Goal: Task Accomplishment & Management: Manage account settings

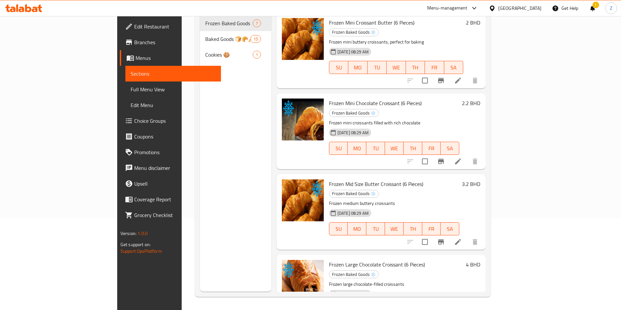
scroll to position [207, 0]
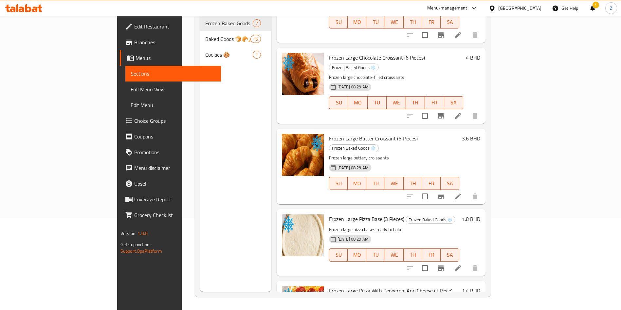
click at [463, 73] on p "Frozen large chocolate-filled croissants" at bounding box center [396, 77] width 134 height 8
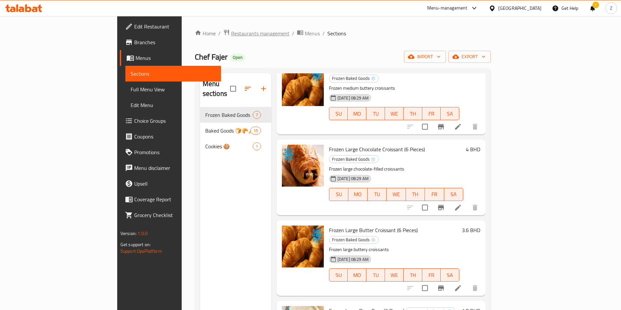
click at [231, 36] on span "Restaurants management" at bounding box center [260, 33] width 58 height 8
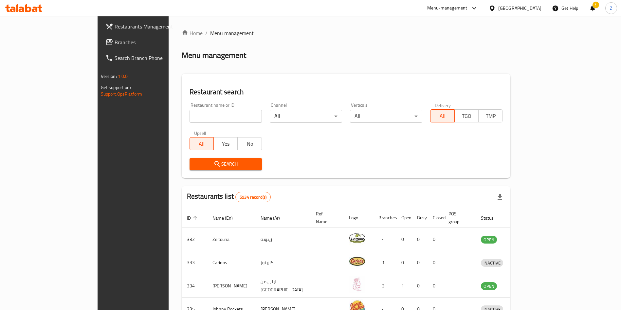
click at [189, 114] on input "search" at bounding box center [225, 116] width 72 height 13
type input "juice co"
click button "Search" at bounding box center [225, 164] width 72 height 12
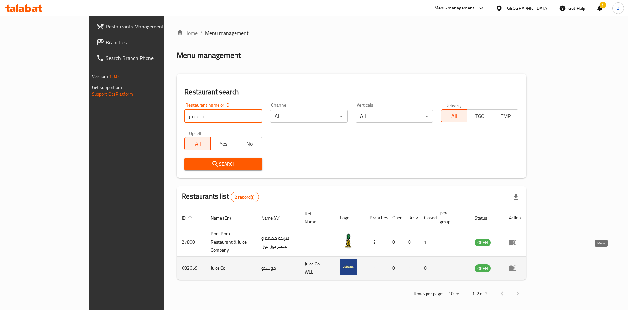
click at [517, 266] on icon "enhanced table" at bounding box center [513, 269] width 7 height 6
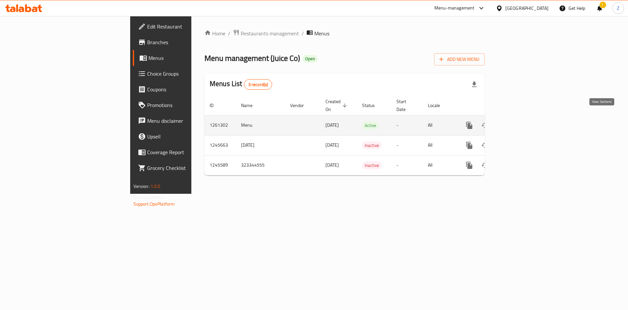
click at [521, 121] on icon "enhanced table" at bounding box center [517, 125] width 8 height 8
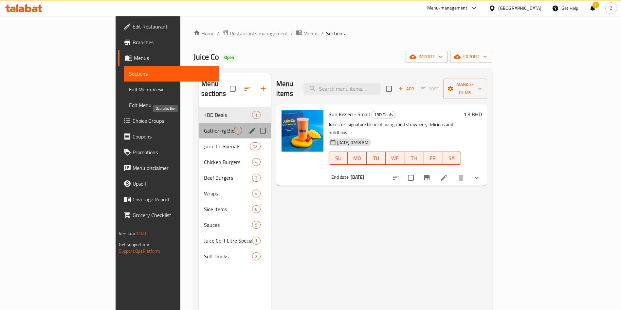
click at [204, 127] on span "Gathering Box" at bounding box center [219, 131] width 30 height 8
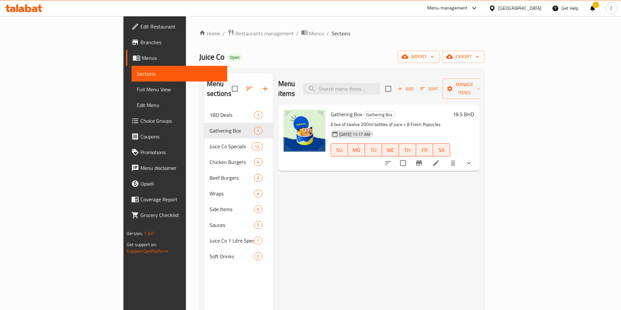
click at [476, 155] on button "show more" at bounding box center [469, 163] width 16 height 16
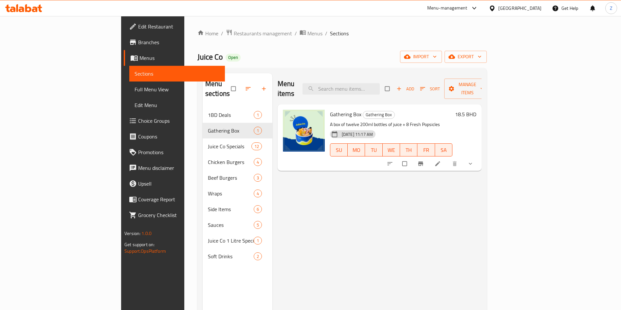
click at [475, 230] on div "Menu items Add Sort Manage items Gathering Box Gathering Box A box of twelve 20…" at bounding box center [376, 228] width 209 height 310
click at [474, 160] on icon "show more" at bounding box center [470, 163] width 7 height 7
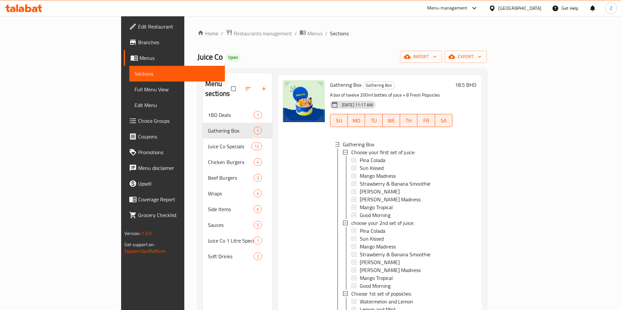
scroll to position [49, 0]
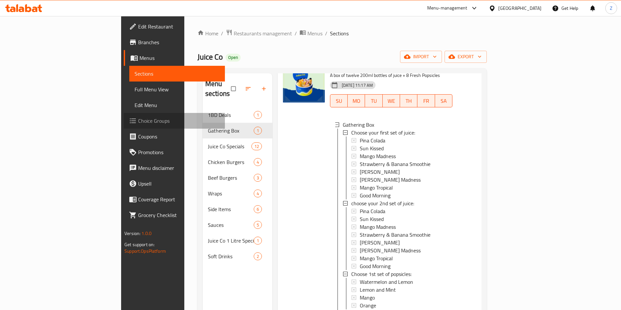
click at [138, 121] on span "Choice Groups" at bounding box center [178, 121] width 81 height 8
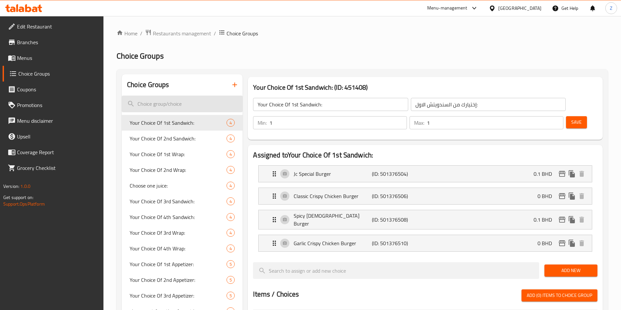
click at [164, 99] on input "search" at bounding box center [182, 104] width 121 height 17
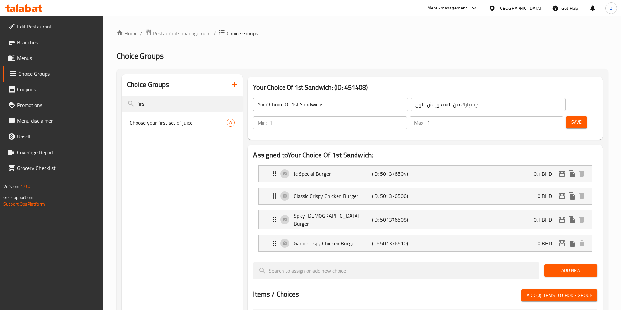
type input "firs"
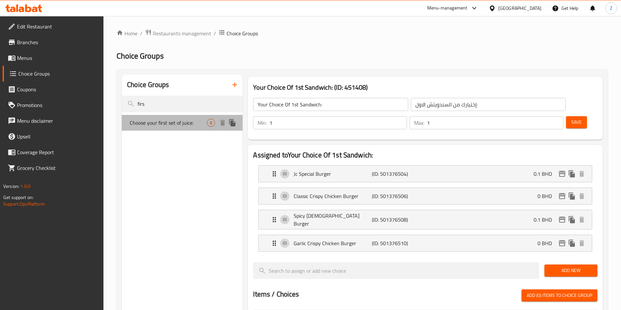
click at [182, 122] on span "Choose your first set of juice:" at bounding box center [168, 123] width 77 height 8
type input "Choose your first set of juice:"
type input "أختار المجموعة الاولى من العصير:"
type input "6"
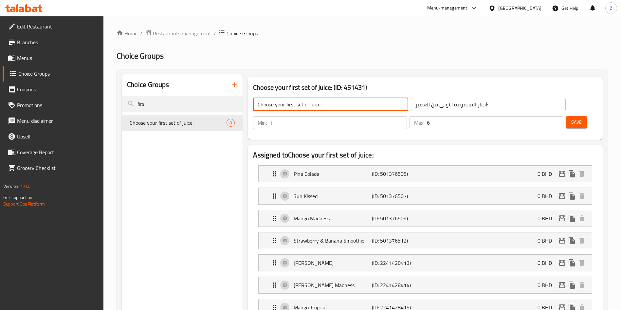
click at [293, 103] on input "Choose your first set of juice:" at bounding box center [330, 104] width 155 height 13
type input "Choose your 1st set of juice:"
click at [571, 118] on span "Save" at bounding box center [576, 122] width 10 height 8
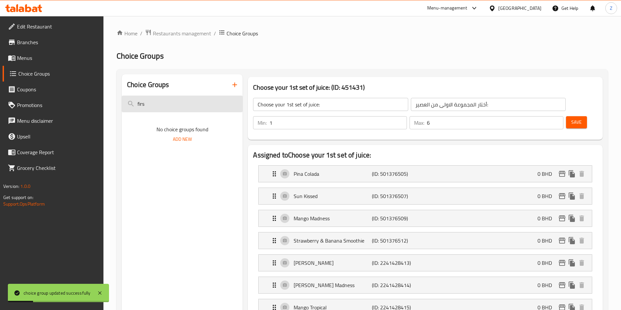
click at [203, 101] on input "firs" at bounding box center [182, 104] width 121 height 17
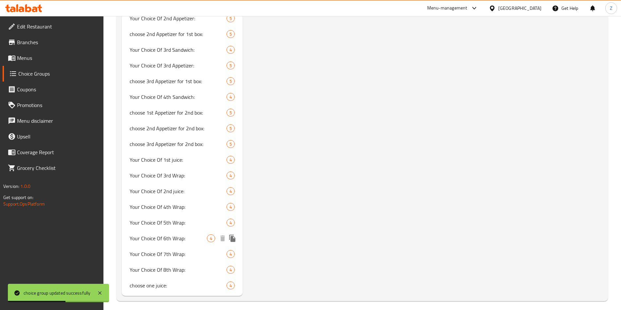
scroll to position [1240, 0]
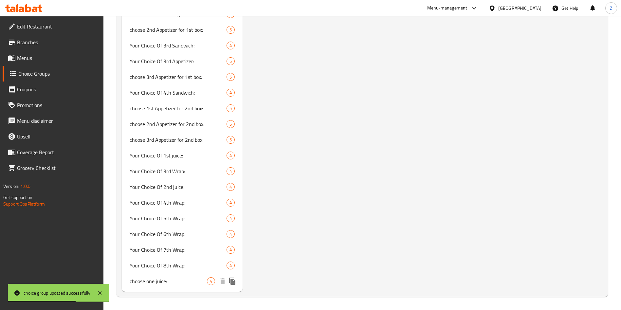
click at [157, 282] on span "choose one juice:" at bounding box center [168, 281] width 77 height 8
type input "choose one juice:"
type input "أختار عصير واحد:"
type input "1"
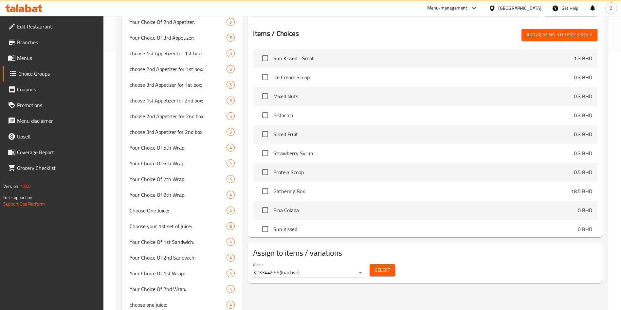
scroll to position [0, 0]
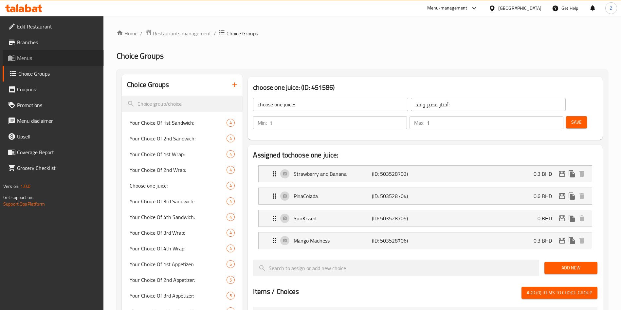
click at [18, 59] on span "Menus" at bounding box center [57, 58] width 81 height 8
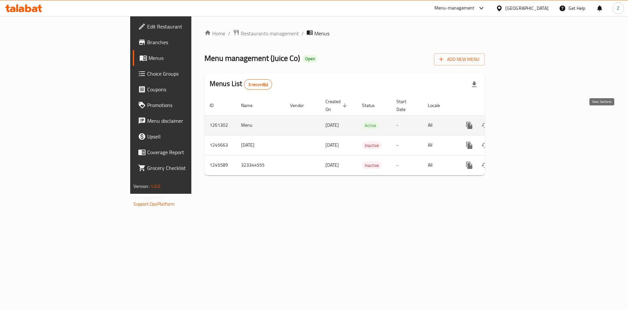
click at [525, 120] on link "enhanced table" at bounding box center [517, 125] width 16 height 16
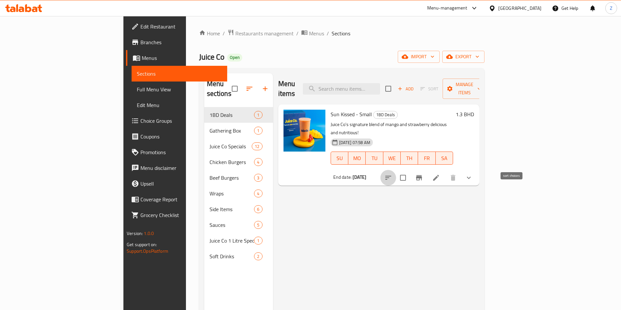
click at [392, 174] on icon "sort-choices" at bounding box center [388, 178] width 8 height 8
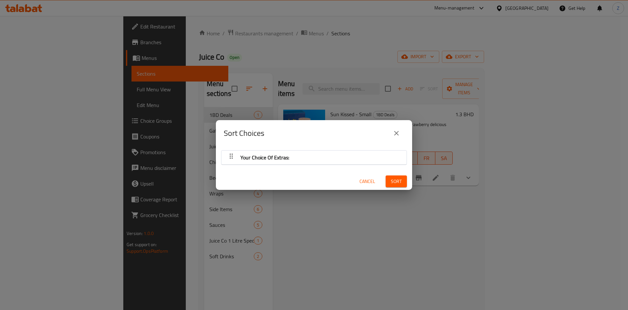
click at [397, 130] on icon "close" at bounding box center [397, 133] width 8 height 8
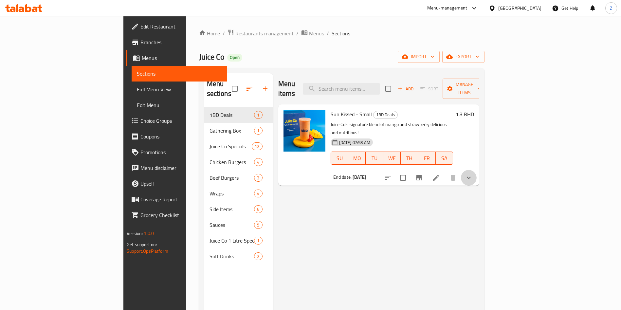
click at [476, 170] on button "show more" at bounding box center [469, 178] width 16 height 16
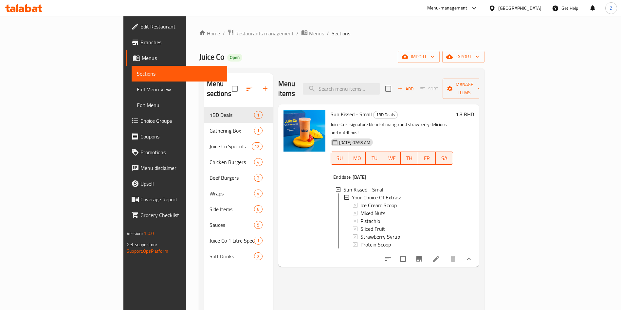
scroll to position [1, 0]
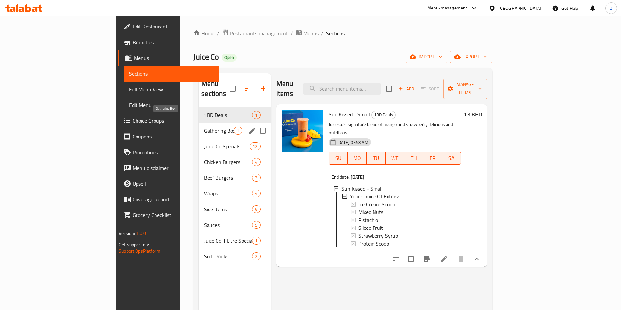
click at [204, 127] on span "Gathering Box" at bounding box center [219, 131] width 30 height 8
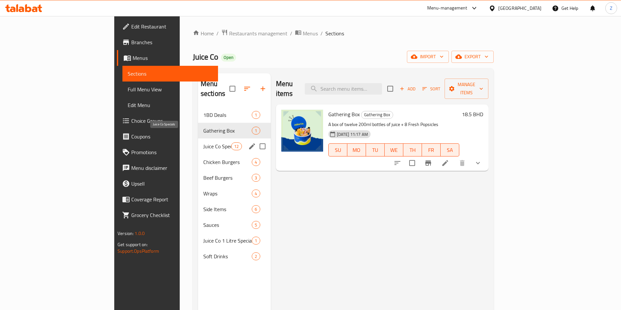
click at [203, 142] on span "Juice Co Specials" at bounding box center [217, 146] width 28 height 8
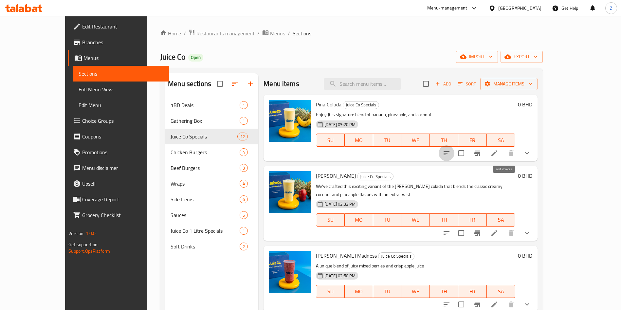
click at [450, 152] on icon "sort-choices" at bounding box center [446, 153] width 8 height 8
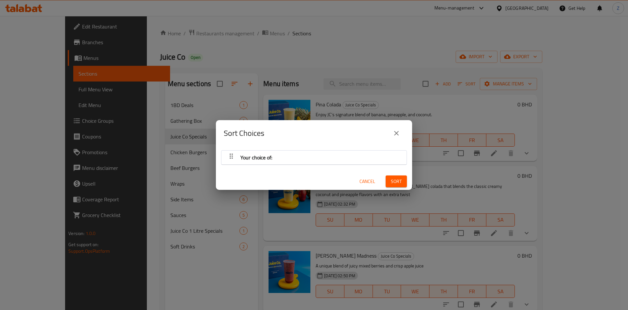
click at [303, 154] on div "Your choice of:" at bounding box center [314, 158] width 179 height 16
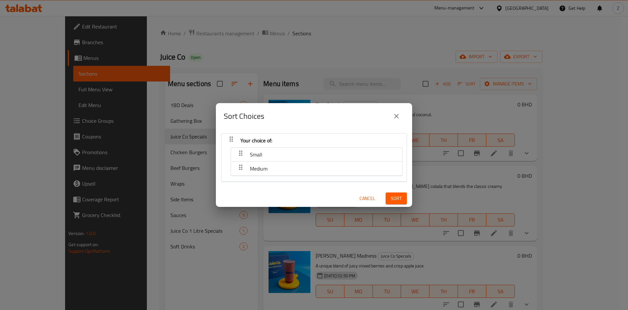
click at [396, 116] on icon "close" at bounding box center [397, 116] width 8 height 8
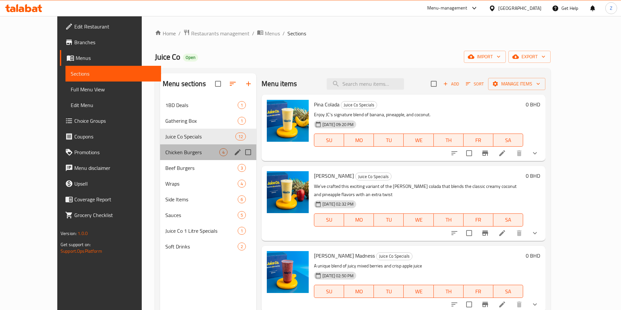
click at [160, 158] on div "Chicken Burgers 4" at bounding box center [208, 152] width 96 height 16
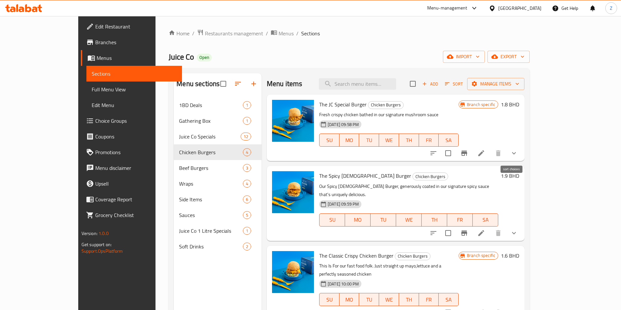
click at [437, 155] on icon "sort-choices" at bounding box center [433, 153] width 8 height 8
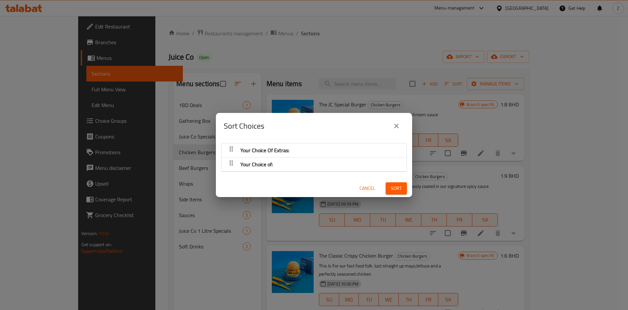
click at [312, 150] on div "Your Choice Of Extras:" at bounding box center [314, 150] width 179 height 16
click at [235, 152] on div "button" at bounding box center [231, 150] width 13 height 16
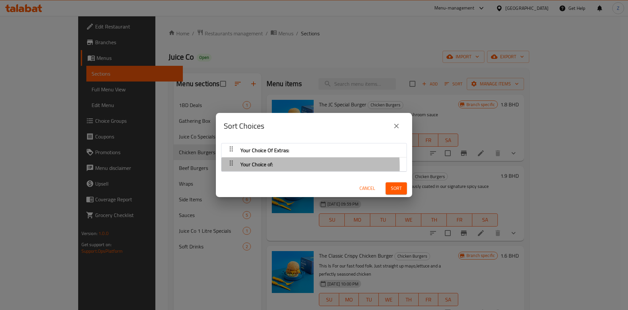
click at [240, 158] on div "Your Choice of:" at bounding box center [265, 150] width 54 height 16
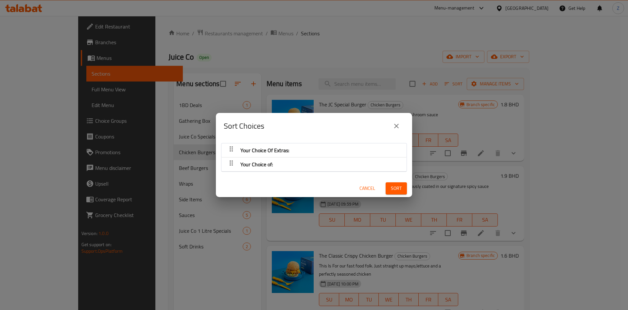
click at [396, 125] on icon "close" at bounding box center [396, 126] width 5 height 5
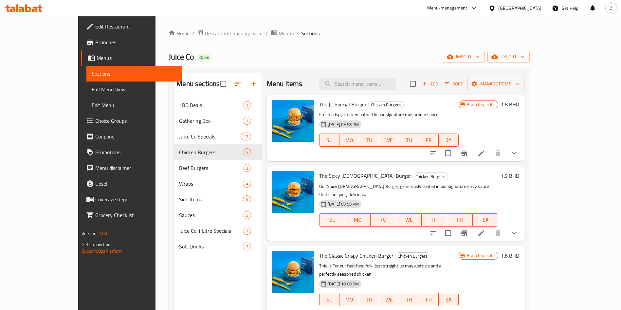
click at [522, 153] on button "show more" at bounding box center [514, 153] width 16 height 16
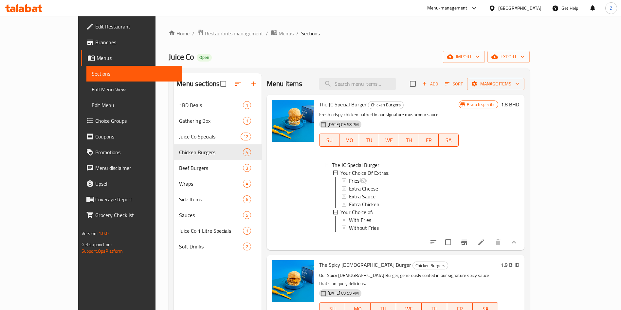
scroll to position [1, 0]
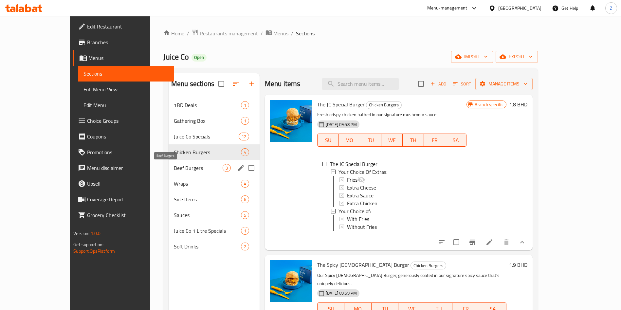
click at [174, 169] on span "Beef Burgers" at bounding box center [198, 168] width 49 height 8
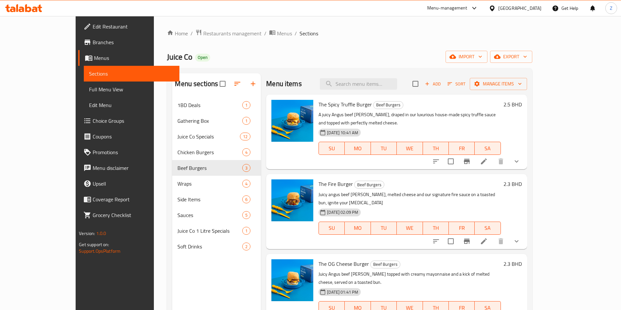
click at [520, 157] on icon "show more" at bounding box center [516, 161] width 8 height 8
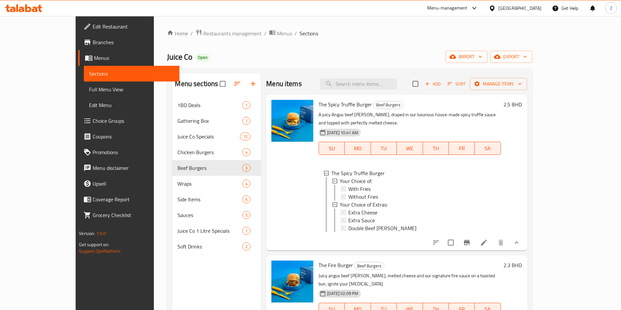
scroll to position [1, 0]
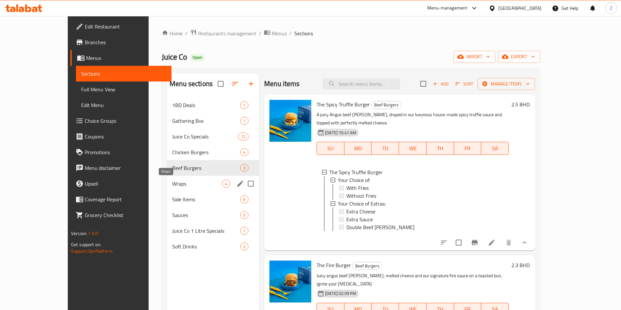
click at [172, 187] on span "Wraps" at bounding box center [197, 184] width 50 height 8
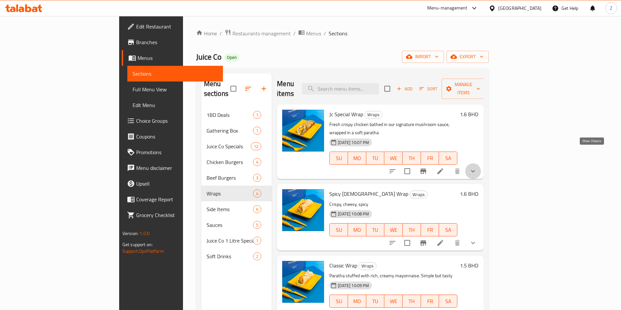
click at [477, 167] on icon "show more" at bounding box center [473, 171] width 8 height 8
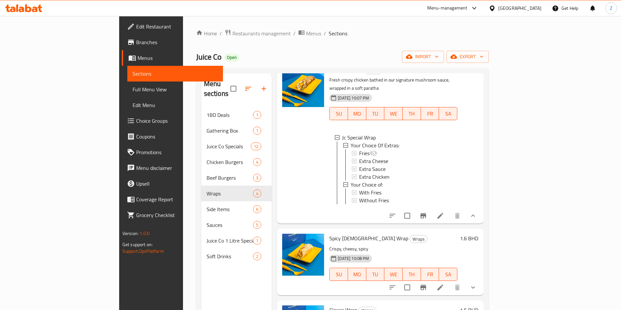
scroll to position [89, 0]
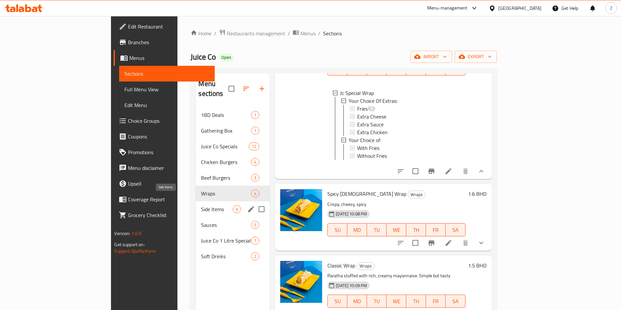
click at [201, 205] on span "Side Items" at bounding box center [217, 209] width 32 height 8
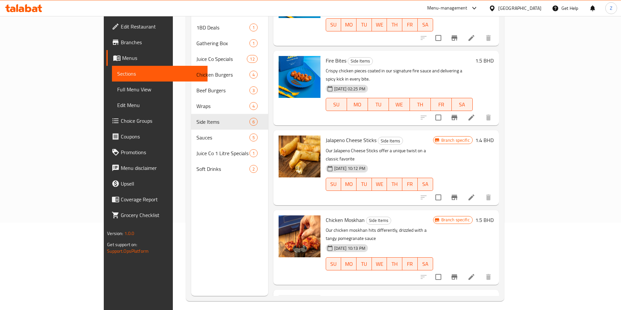
scroll to position [92, 0]
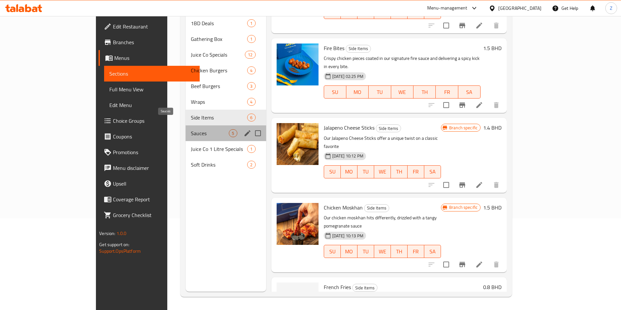
click at [191, 129] on span "Sauces" at bounding box center [210, 133] width 38 height 8
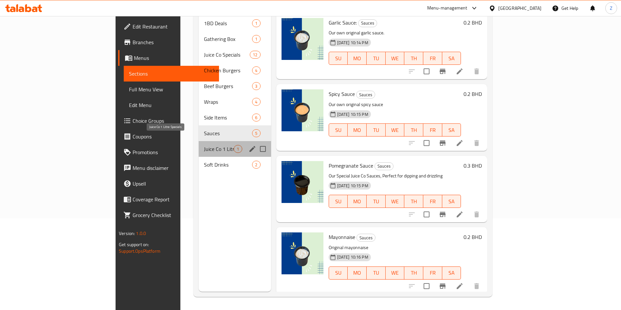
click at [204, 145] on span "Juice Co 1 Litre Specials" at bounding box center [219, 149] width 30 height 8
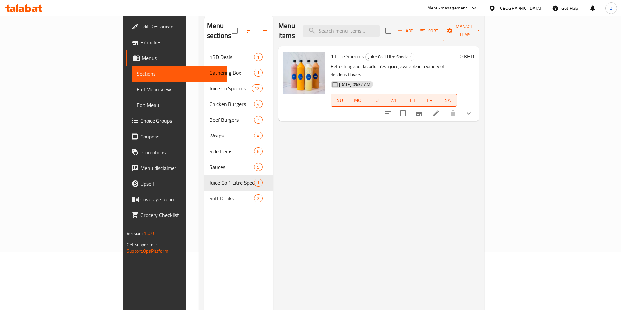
scroll to position [43, 0]
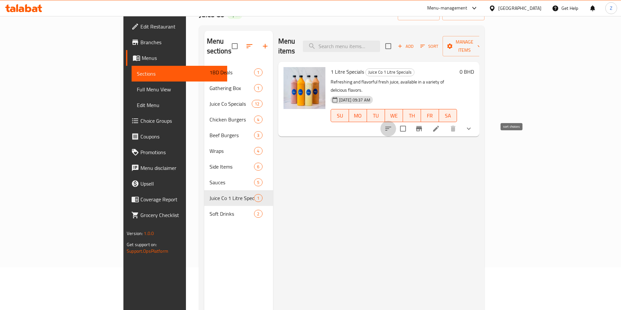
click at [392, 125] on icon "sort-choices" at bounding box center [388, 129] width 8 height 8
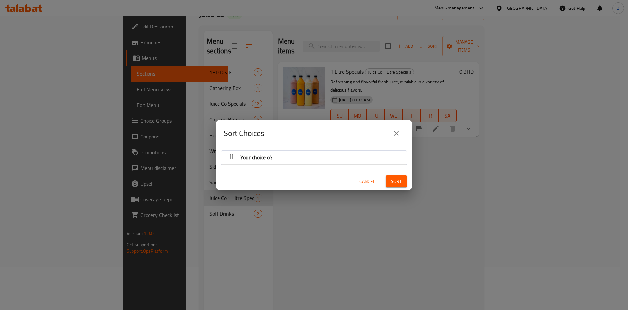
click at [396, 129] on icon "close" at bounding box center [397, 133] width 8 height 8
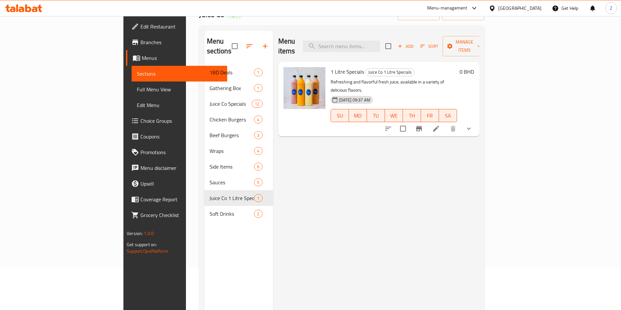
click at [473, 125] on icon "show more" at bounding box center [469, 129] width 8 height 8
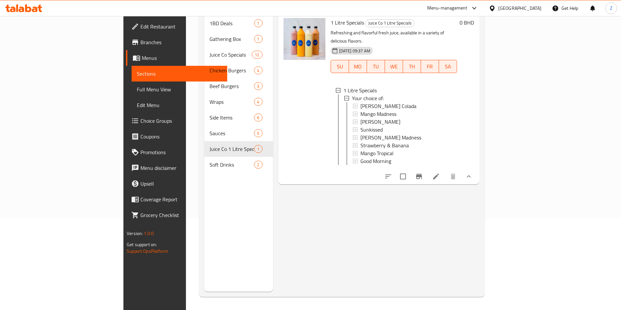
scroll to position [0, 0]
click at [140, 118] on span "Choice Groups" at bounding box center [180, 121] width 81 height 8
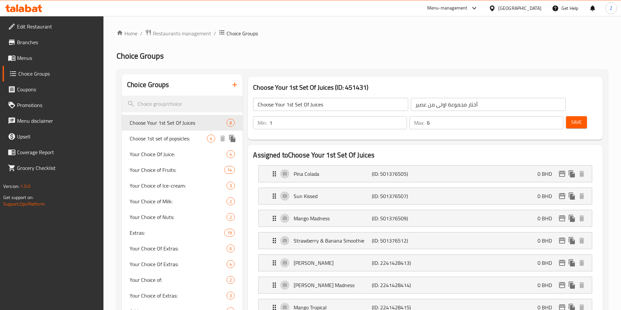
click at [161, 139] on span "Choose 1st set of popsicles:" at bounding box center [168, 139] width 77 height 8
type input "Choose 1st set of popsicles:"
type input "إختار المجموعة الأولى من البوبسيكلز:"
type input "2"
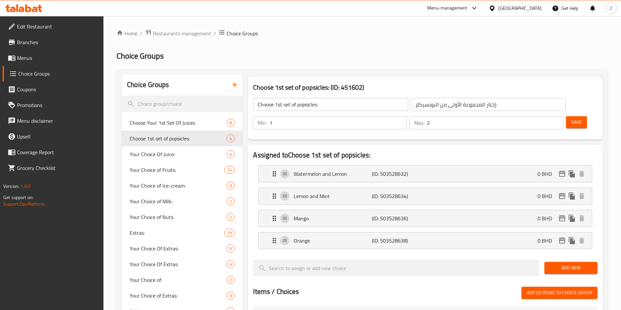
click at [273, 105] on input "Choose 1st set of popsicles:" at bounding box center [330, 104] width 155 height 13
click at [571, 118] on span "Save" at bounding box center [576, 122] width 10 height 8
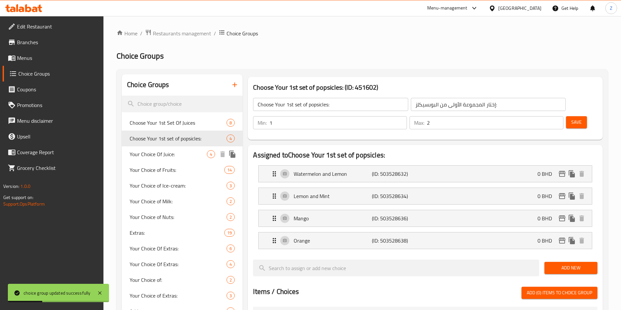
click at [172, 156] on span "Your Choice Of Juice:" at bounding box center [168, 154] width 77 height 8
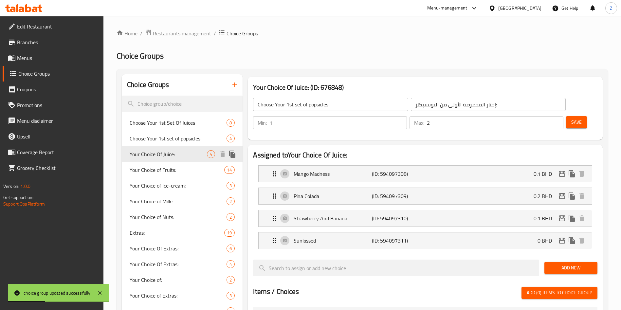
type input "Your Choice Of Juice:"
type input "إختيارك من العصير:"
type input "1"
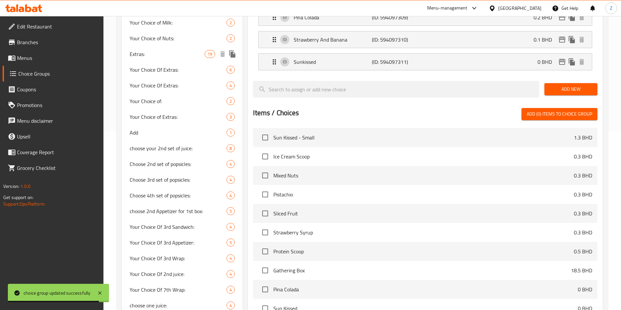
scroll to position [37, 0]
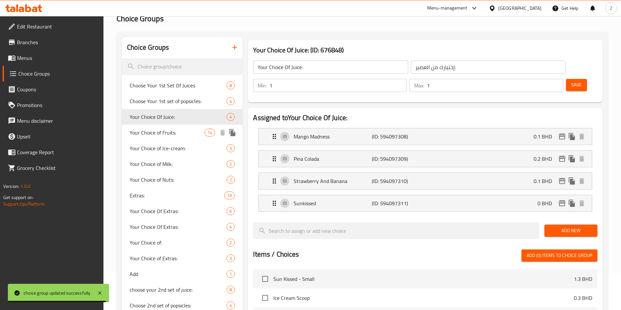
click at [173, 131] on span "Your Choice of Fruits:" at bounding box center [167, 133] width 75 height 8
type input "Your Choice of Fruits:"
type input "إختيارك من الفواكة:"
type input "0"
type input "3"
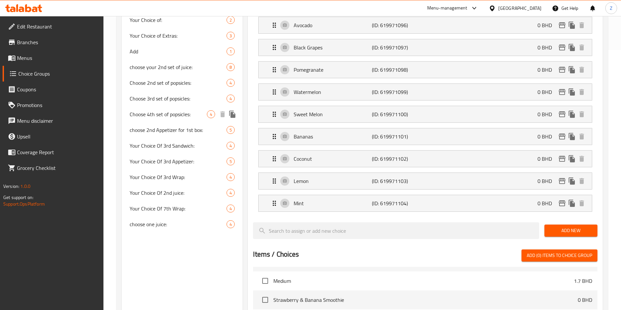
scroll to position [211, 0]
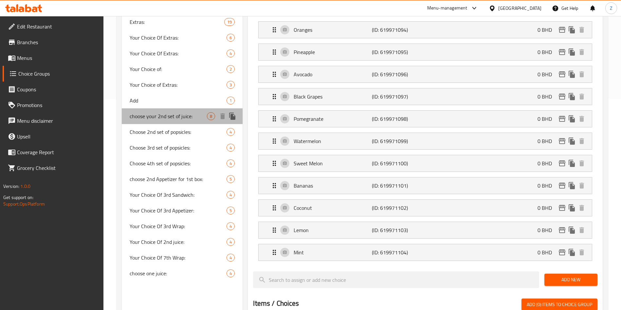
click at [162, 118] on span "choose your 2nd set of juice:" at bounding box center [168, 116] width 77 height 8
type input "choose your 2nd set of juice:"
type input "اختار المجموعة الثانية من العصير:"
type input "1"
type input "6"
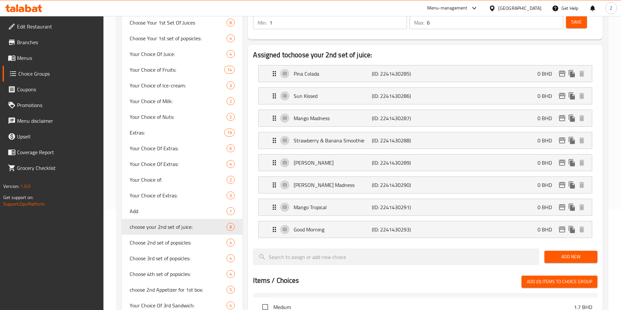
scroll to position [0, 0]
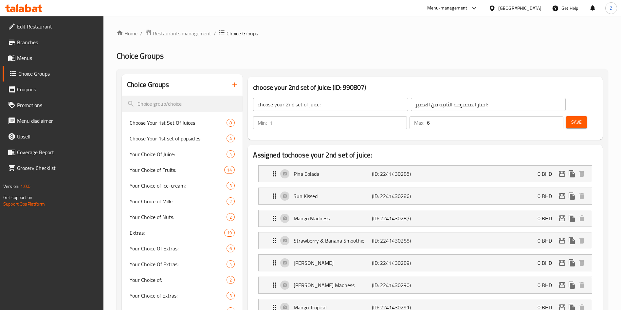
click at [319, 104] on input "choose your 2nd set of juice:" at bounding box center [330, 104] width 155 height 13
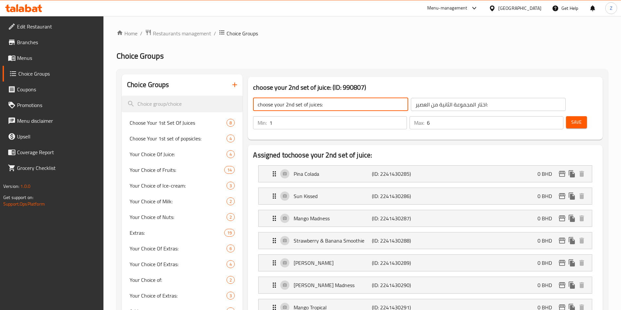
click at [296, 106] on input "choose your 2nd set of juices:" at bounding box center [330, 104] width 155 height 13
click at [325, 103] on input "choose your 2nd set of juices:" at bounding box center [330, 104] width 155 height 13
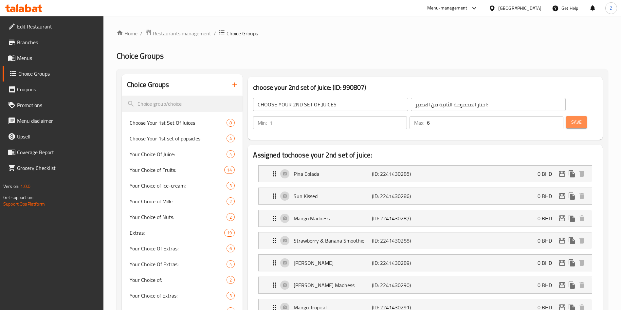
click at [571, 118] on span "Save" at bounding box center [576, 122] width 10 height 8
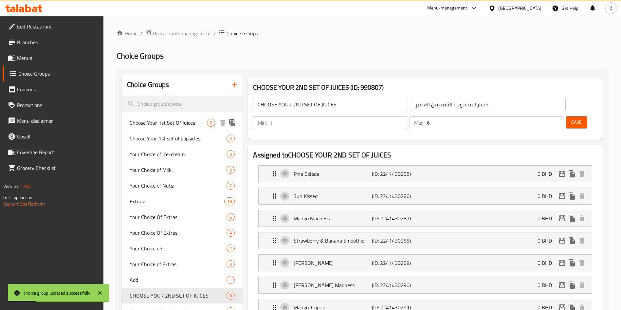
click at [171, 124] on span "Choose Your 1st Set Of Juices" at bounding box center [168, 123] width 77 height 8
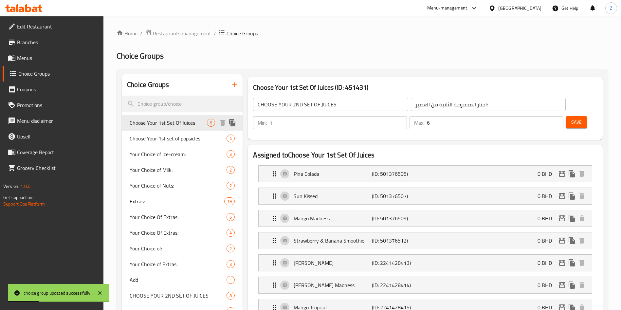
type input "Choose Your 1st Set Of Juices"
type input "أختار مجموعة اولى من عصير"
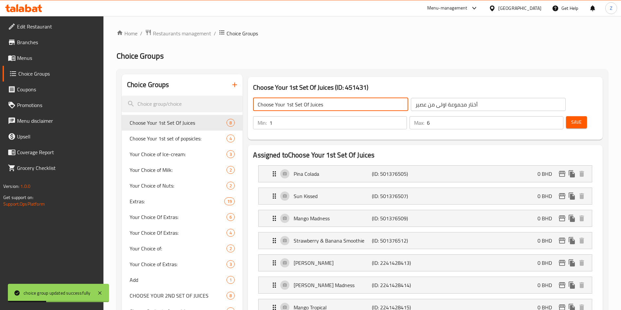
click at [343, 104] on input "Choose Your 1st Set Of Juices" at bounding box center [330, 104] width 155 height 13
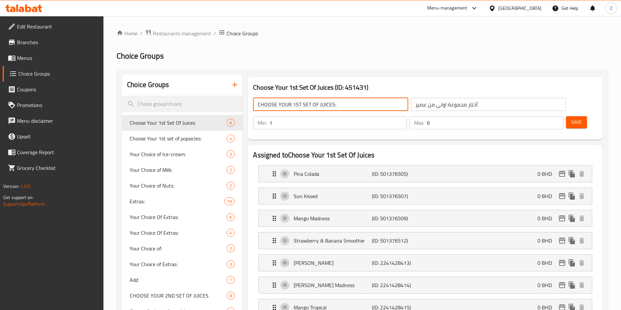
type input "CHOOSE YOUR 1ST SET OF JUICES:"
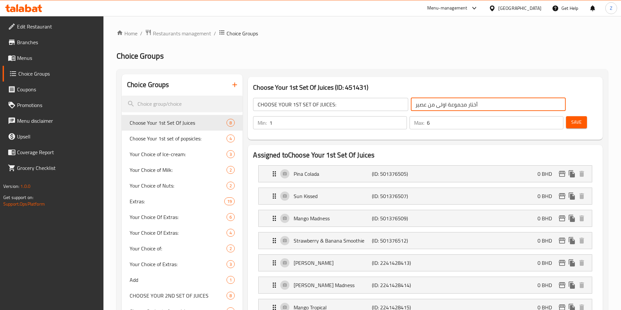
click at [461, 103] on input "أختار مجموعة اولى من عصير" at bounding box center [488, 104] width 155 height 13
type input "أختار المجموعة اولى من العصير:"
drag, startPoint x: 572, startPoint y: 108, endPoint x: 568, endPoint y: 111, distance: 5.6
click at [572, 116] on button "Save" at bounding box center [576, 122] width 21 height 12
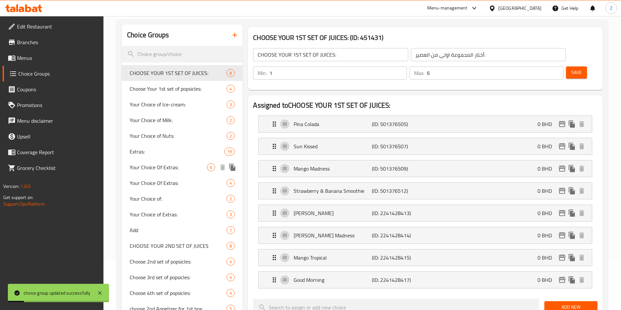
scroll to position [98, 0]
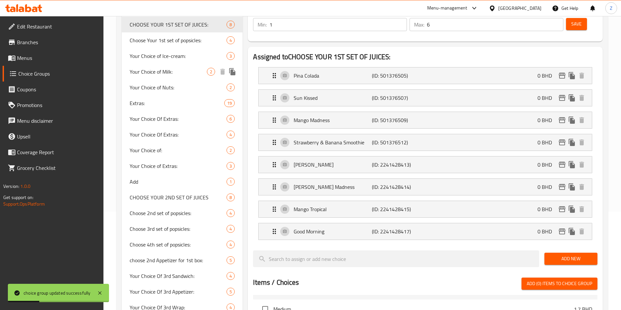
drag, startPoint x: 171, startPoint y: 197, endPoint x: 177, endPoint y: 73, distance: 124.2
click at [179, 72] on div "CHOOSE YOUR 1ST SET OF JUICES: 8 Choose Your 1st set of popsicles: 4 Your Choic…" at bounding box center [182, 190] width 121 height 346
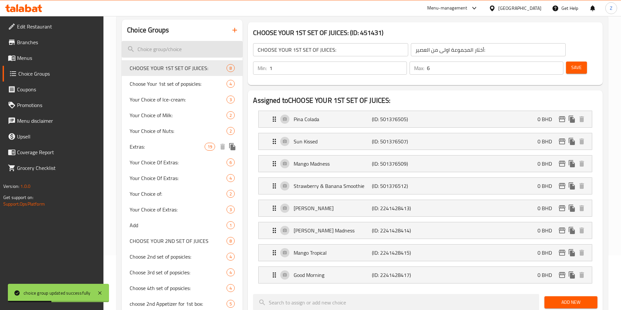
scroll to position [0, 0]
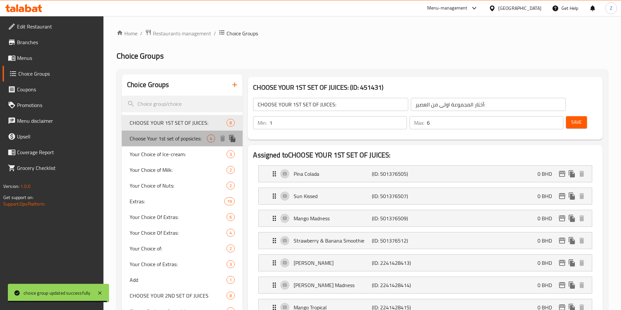
click at [168, 136] on span "Choose Your 1st set of popsicles:" at bounding box center [168, 139] width 77 height 8
type input "Choose Your 1st set of popsicles:"
type input "إختار المجموعة الأولى من البوبسيكلز:"
type input "2"
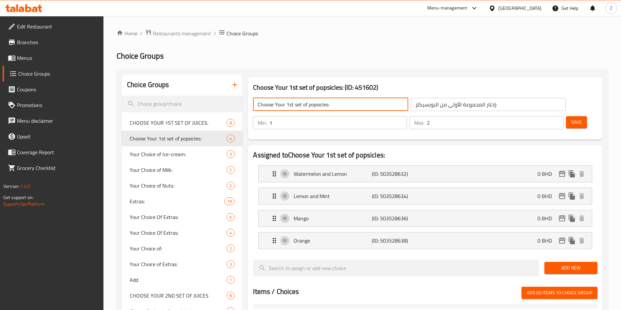
click at [351, 104] on input "Choose Your 1st set of popsicles:" at bounding box center [330, 104] width 155 height 13
click at [345, 104] on input "Choose Your 1st set of popsicles:" at bounding box center [330, 104] width 155 height 13
type input "ؤ"
click at [571, 116] on button "Save" at bounding box center [576, 122] width 21 height 12
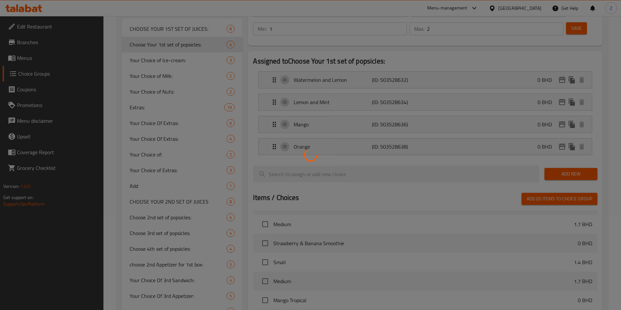
scroll to position [98, 0]
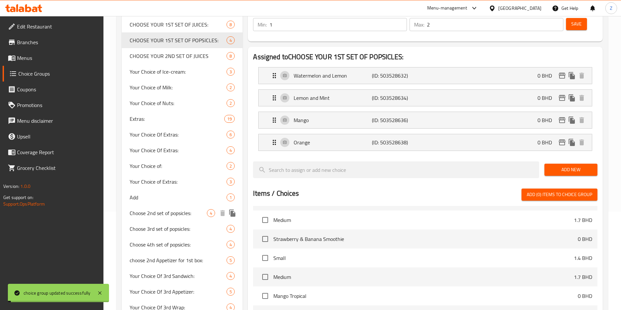
click at [180, 211] on span "Choose 2nd set of popsicles:" at bounding box center [168, 213] width 77 height 8
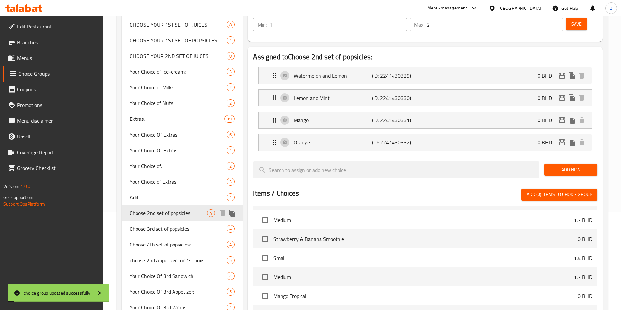
type input "Choose 2nd set of popsicles:"
type input "اختار المجموعة الثانية من البوبسيكلز:"
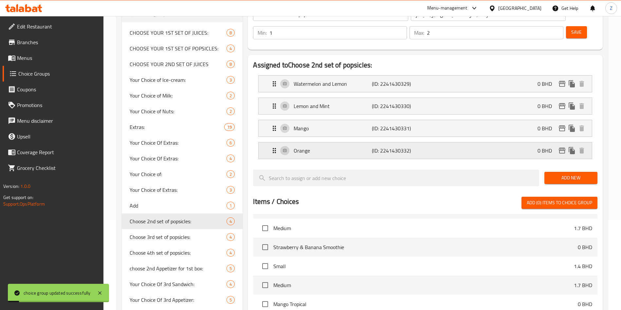
scroll to position [0, 0]
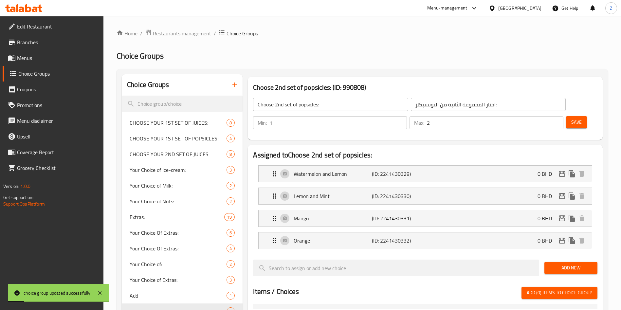
click at [339, 97] on div "Choose 2nd set of popsicles: ​" at bounding box center [330, 105] width 157 height 16
click at [340, 105] on input "Choose 2nd set of popsicles:" at bounding box center [330, 104] width 155 height 13
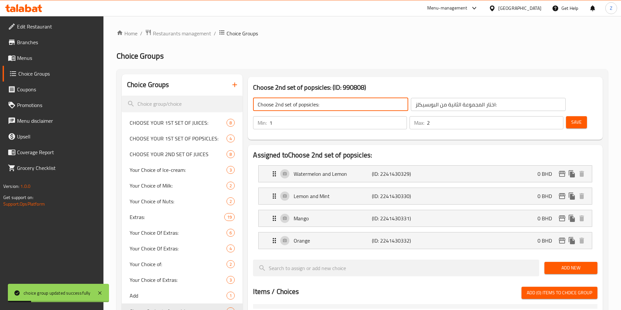
paste input "HOOSE YOUR 1ST SET OF POPSICLES"
click at [297, 104] on input "CHOOSE YOUR 1ST SET OF POPSICLES:" at bounding box center [330, 104] width 155 height 13
click at [571, 118] on span "Save" at bounding box center [576, 122] width 10 height 8
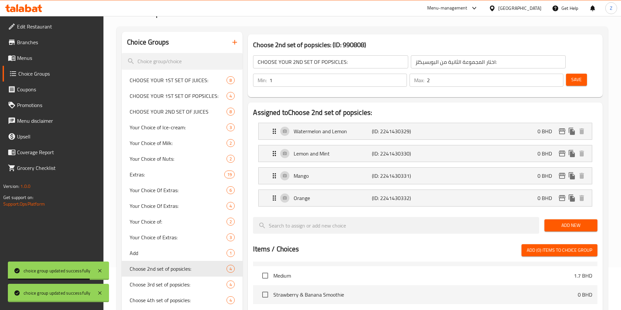
scroll to position [147, 0]
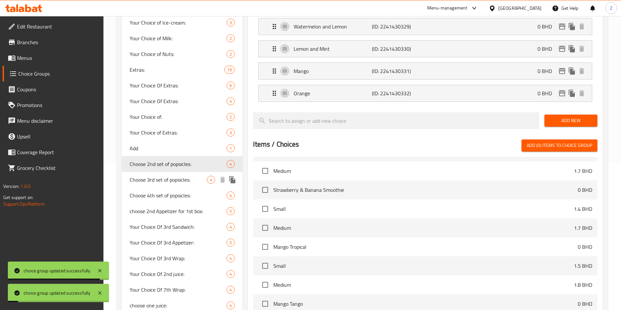
click at [168, 183] on span "Choose 3rd set of popsicles:" at bounding box center [168, 180] width 77 height 8
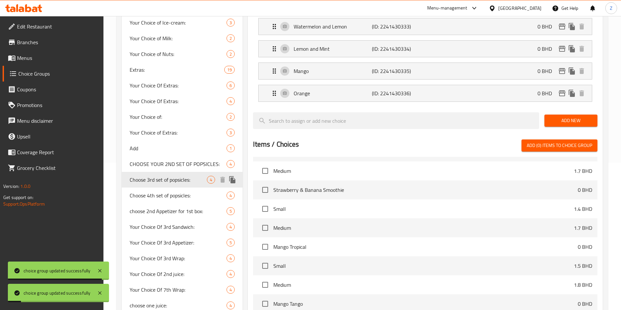
type input "Choose 3rd set of popsicles:"
type input "اختار المجموعة الثالثة من البوبسيكلز:"
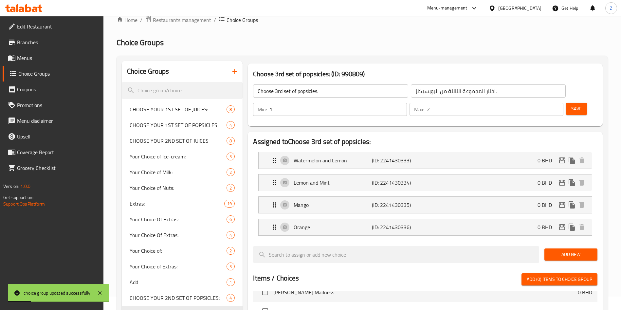
scroll to position [0, 0]
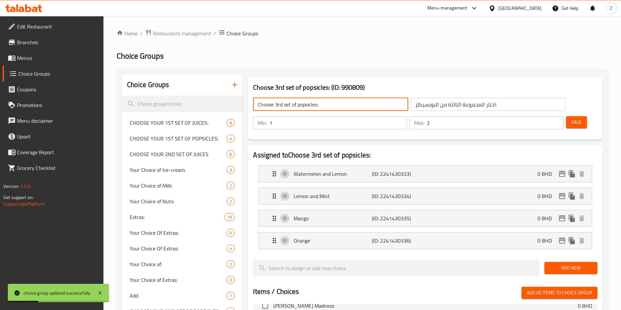
click at [341, 103] on input "Choose 3rd set of popsicles:" at bounding box center [330, 104] width 155 height 13
paste input "HOOSE YOUR 1ST SET OF POPSICLES"
click at [294, 104] on input "CHOOSE YOUR 1ST SET OF POPSICLES:" at bounding box center [330, 104] width 155 height 13
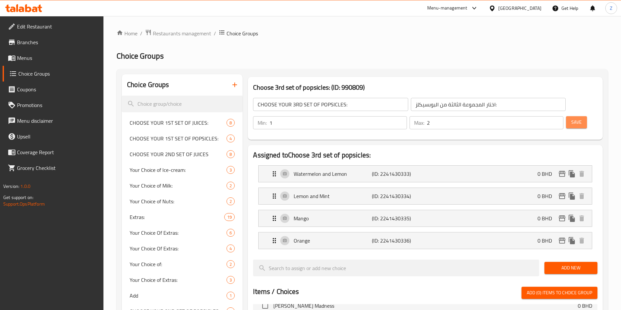
click at [571, 116] on button "Save" at bounding box center [576, 122] width 21 height 12
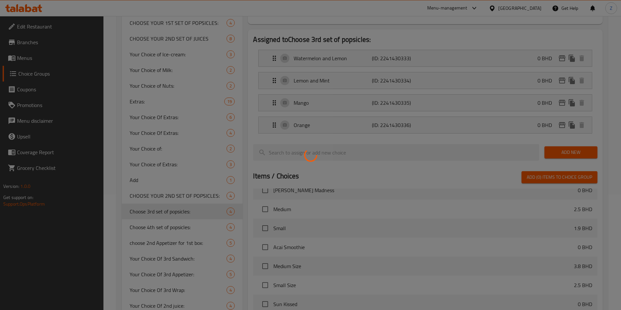
scroll to position [147, 0]
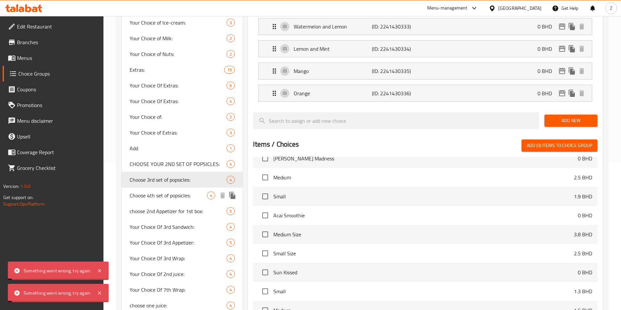
click at [161, 194] on span "Choose 4th set of popsicles:" at bounding box center [168, 195] width 77 height 8
type input "Choose 4th set of popsicles:"
type input "اختار المجموعة الرابعة من البوبسيكلز:"
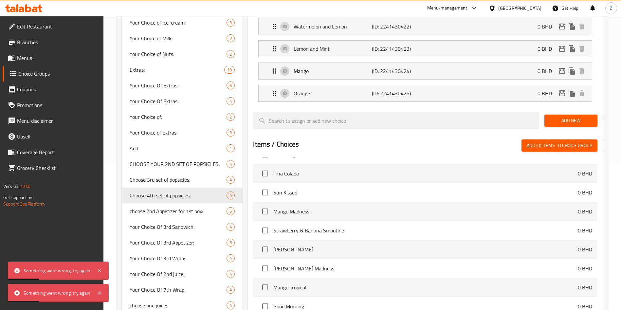
scroll to position [0, 0]
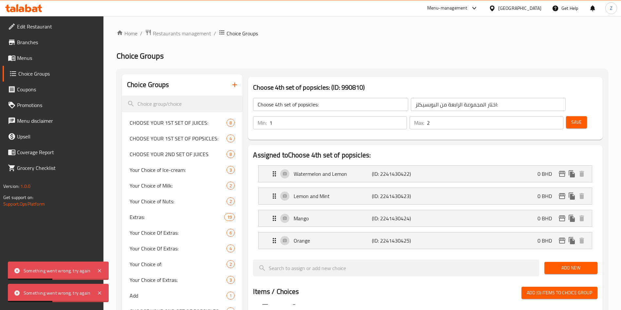
click at [340, 104] on input "Choose 4th set of popsicles:" at bounding box center [330, 104] width 155 height 13
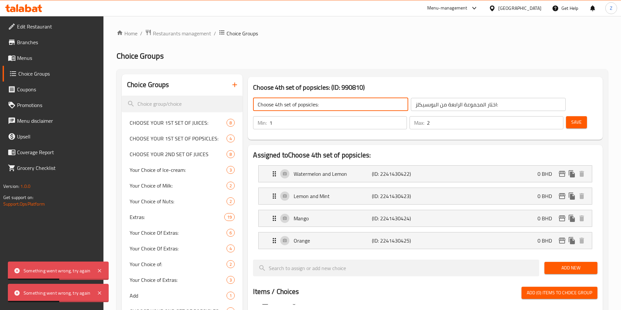
paste input "HOOSE YOUR 3RD SET OF POPSICLES"
click at [295, 104] on input "CHOOSE YOUR 3RD SET OF POPSICLES:" at bounding box center [330, 104] width 155 height 13
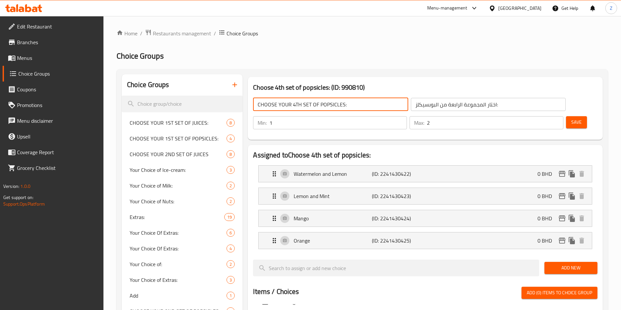
click at [571, 118] on span "Save" at bounding box center [576, 122] width 10 height 8
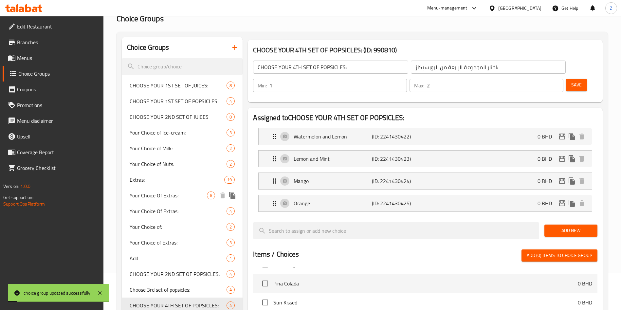
scroll to position [98, 0]
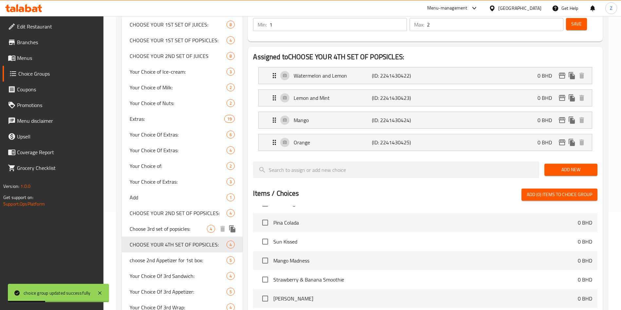
click at [159, 231] on span "Choose 3rd set of popsicles:" at bounding box center [168, 229] width 77 height 8
type input "Choose 3rd set of popsicles:"
type input "اختار المجموعة الثالثة من البوبسيكلز:"
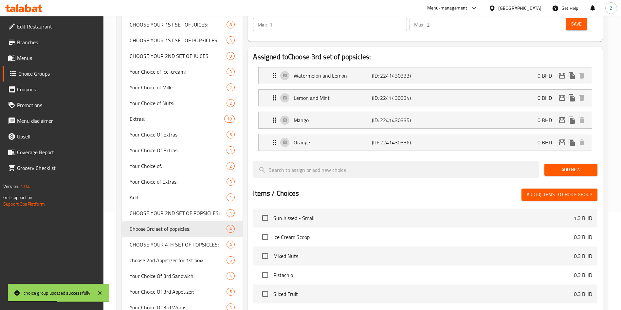
scroll to position [0, 0]
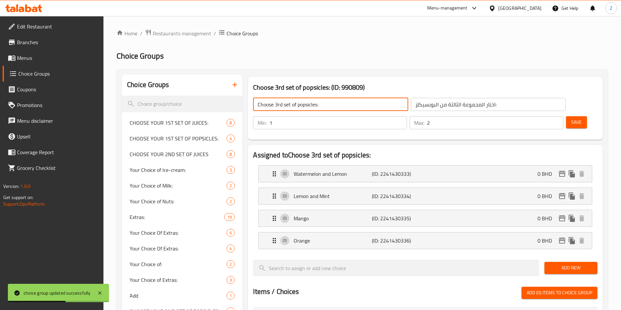
click at [340, 106] on input "Choose 3rd set of popsicles:" at bounding box center [330, 104] width 155 height 13
paste input "HOOSE YOUR 3RD SET OF POPSICLES"
type input "CHOOSE YOUR 3RD SET OF POPSICLES:"
click at [571, 118] on span "Save" at bounding box center [576, 122] width 10 height 8
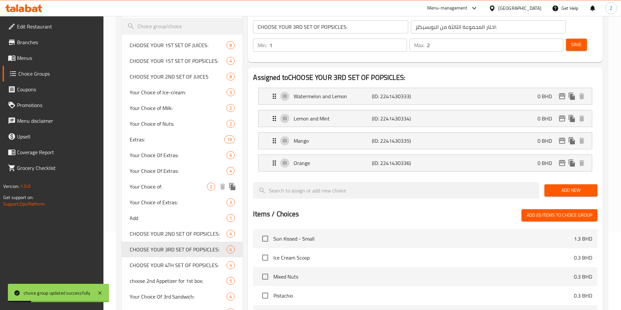
scroll to position [98, 0]
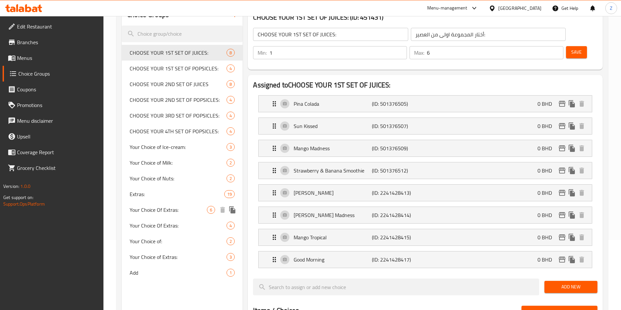
scroll to position [98, 0]
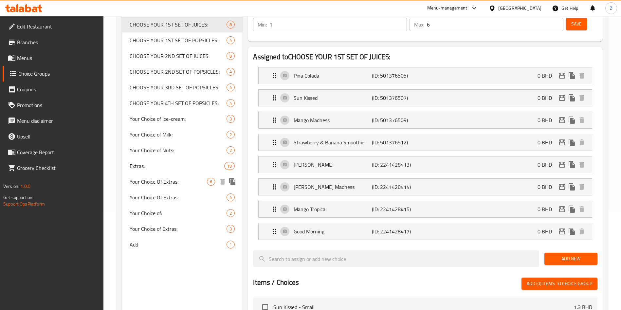
click at [153, 181] on span "Your Choice Of Extras:" at bounding box center [168, 182] width 77 height 8
type input "Your Choice Of Extras:"
type input "إختيارك من الإضافات:"
type input "0"
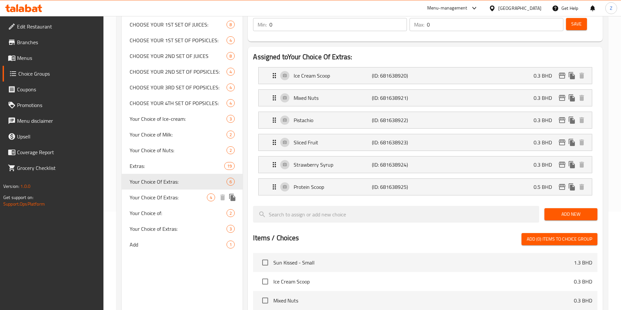
click at [137, 198] on span "Your Choice Of Extras:" at bounding box center [168, 197] width 77 height 8
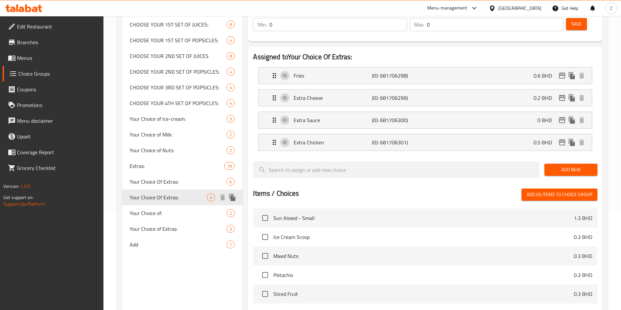
type input "Your Choice Of Extras:"
type input "4"
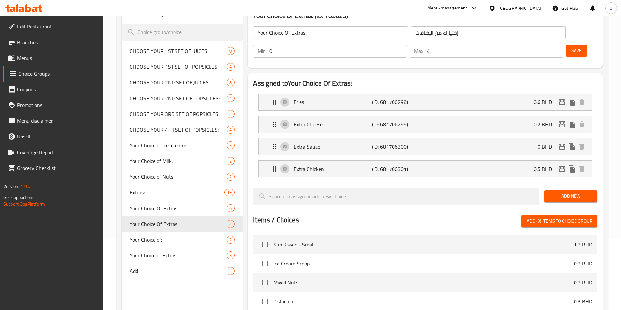
scroll to position [49, 0]
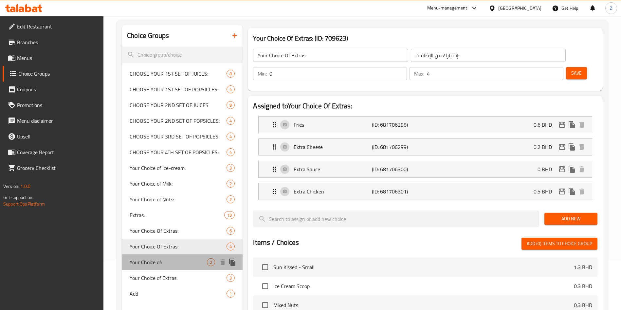
click at [171, 263] on span "Your Choice of:" at bounding box center [168, 262] width 77 height 8
type input "Your Choice of:"
type input "إختيارك من:"
type input "1"
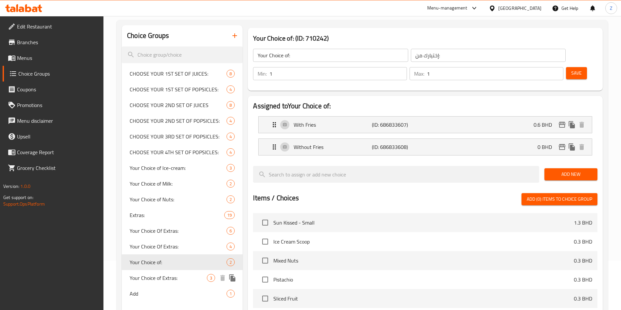
click at [176, 280] on span "Your Choice of Extras:" at bounding box center [168, 278] width 77 height 8
type input "Your Choice of Extras:"
type input "إختيارك من الإضافات:"
type input "0"
type input "3"
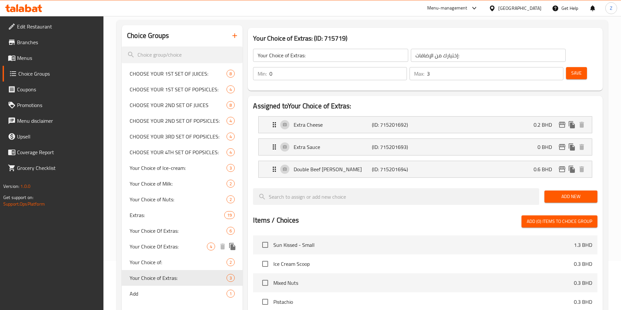
click at [180, 244] on span "Your Choice Of Extras:" at bounding box center [168, 246] width 77 height 8
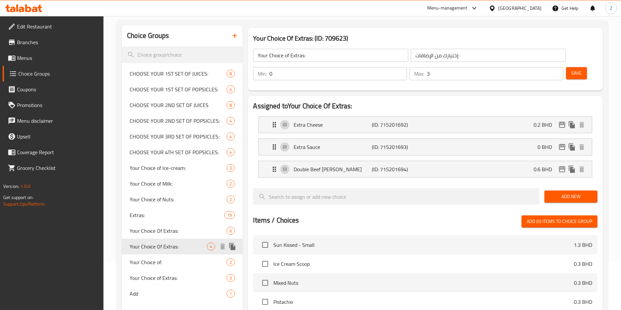
type input "Your Choice Of Extras:"
type input "4"
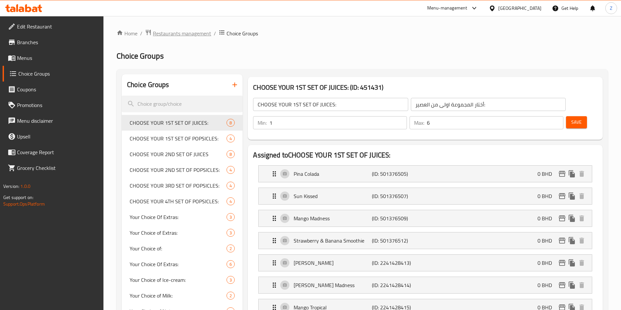
click at [170, 32] on span "Restaurants management" at bounding box center [182, 33] width 58 height 8
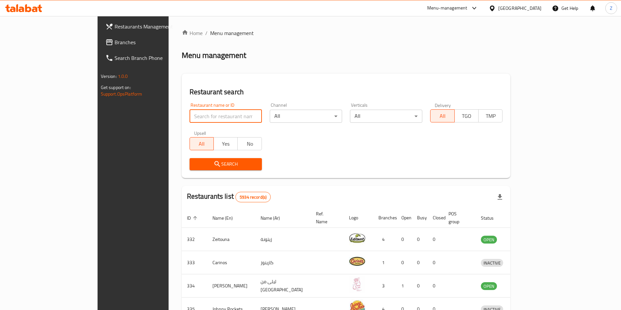
click at [214, 119] on input "search" at bounding box center [225, 116] width 72 height 13
type input "chef fajer"
click button "Search" at bounding box center [225, 164] width 72 height 12
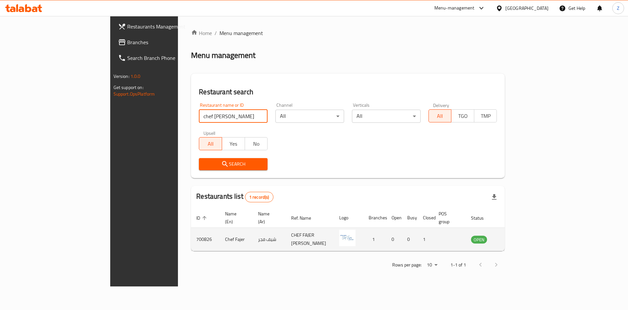
click at [513, 237] on icon "enhanced table" at bounding box center [509, 240] width 7 height 6
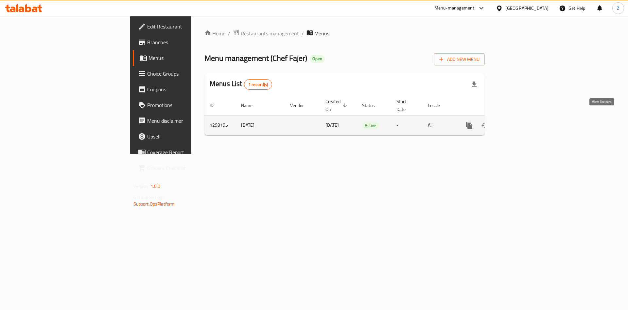
click at [521, 121] on icon "enhanced table" at bounding box center [517, 125] width 8 height 8
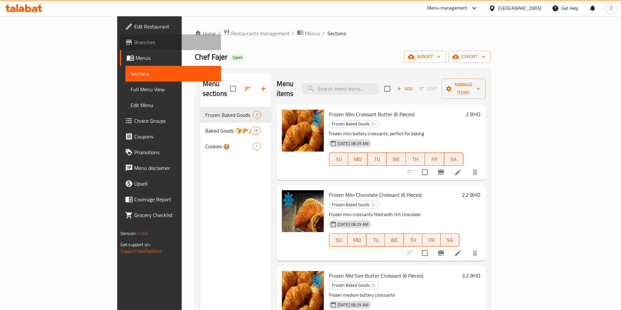
click at [134, 43] on span "Branches" at bounding box center [174, 42] width 81 height 8
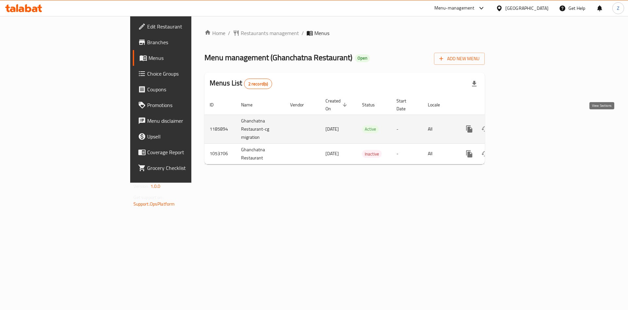
click at [521, 125] on icon "enhanced table" at bounding box center [517, 129] width 8 height 8
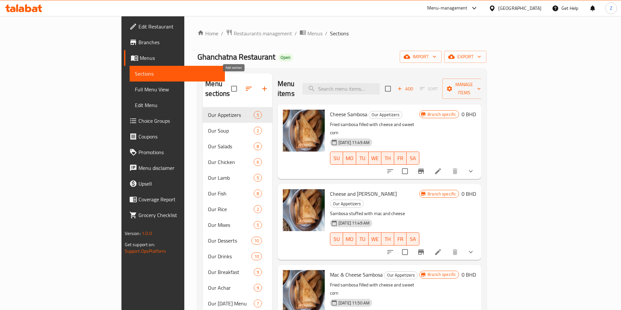
click at [257, 81] on button "button" at bounding box center [265, 89] width 16 height 16
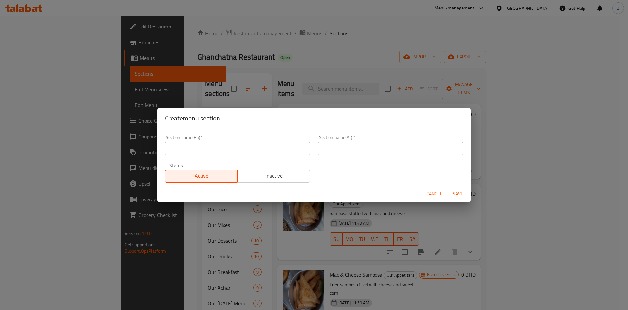
click at [242, 151] on input "text" at bounding box center [237, 148] width 145 height 13
type input "Special Offers"
type input "العروض الخاصة"
click at [455, 196] on span "Save" at bounding box center [458, 194] width 16 height 8
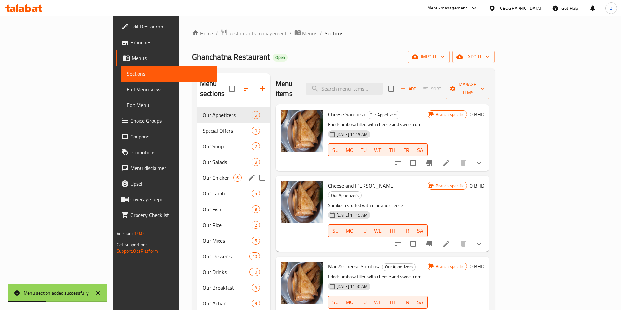
click at [203, 174] on span "Our Chicken" at bounding box center [218, 178] width 31 height 8
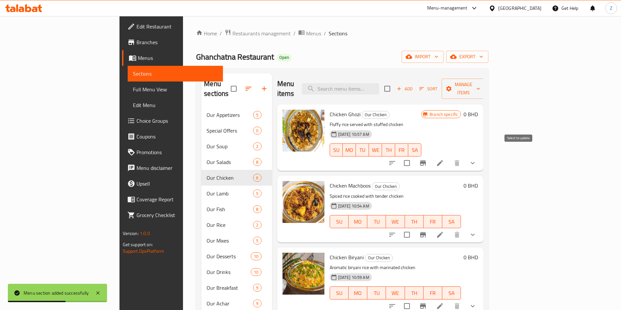
click at [414, 156] on input "checkbox" at bounding box center [407, 163] width 14 height 14
checkbox input "true"
click at [414, 228] on input "checkbox" at bounding box center [407, 235] width 14 height 14
checkbox input "true"
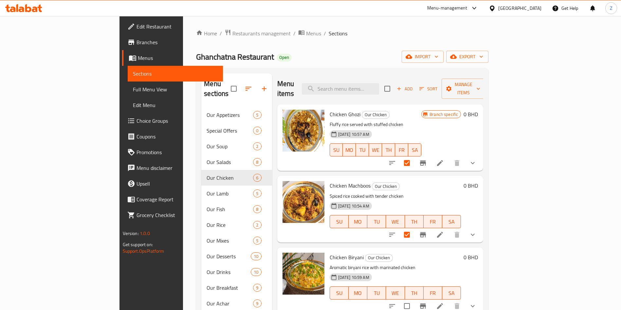
click at [442, 39] on div "Home / Restaurants management / Menus / Sections Ghanchatna Restaurant Open imp…" at bounding box center [342, 208] width 292 height 359
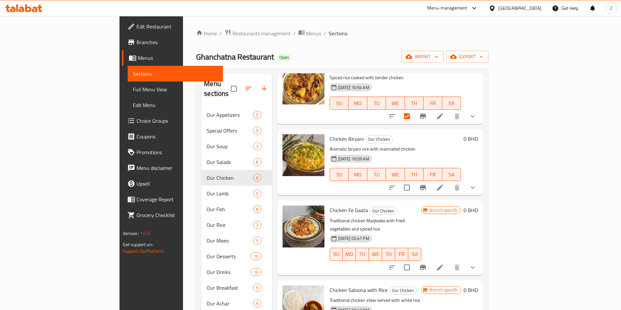
scroll to position [135, 0]
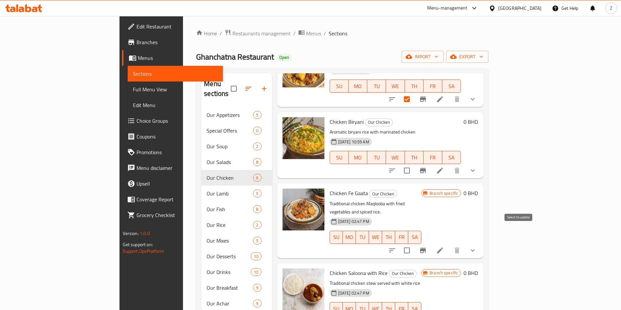
click at [414, 243] on input "checkbox" at bounding box center [407, 250] width 14 height 14
checkbox input "true"
click at [414, 164] on input "checkbox" at bounding box center [407, 171] width 14 height 14
checkbox input "true"
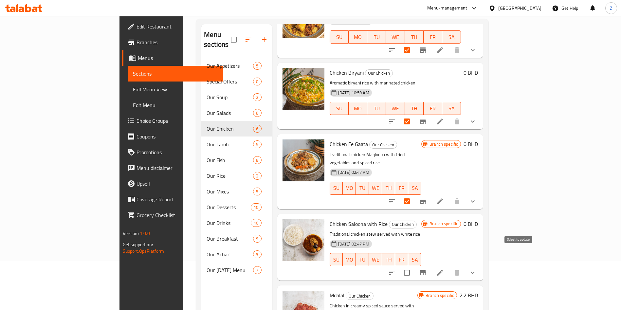
click at [414, 266] on input "checkbox" at bounding box center [407, 273] width 14 height 14
checkbox input "true"
click at [422, 219] on h6 "Chicken Saloona with Rice Our Chicken" at bounding box center [376, 223] width 92 height 9
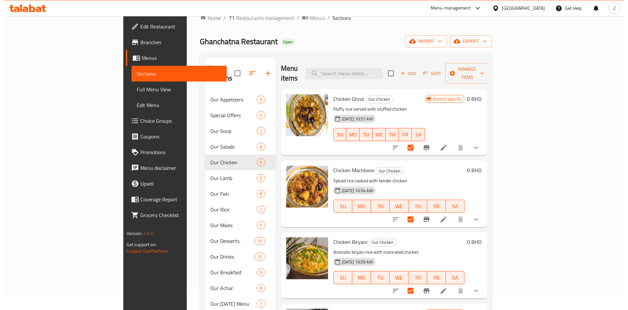
scroll to position [0, 0]
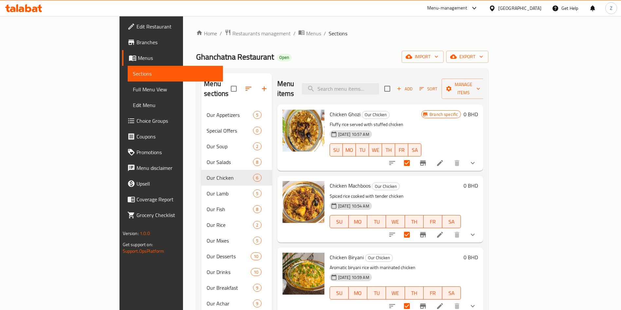
click at [438, 44] on div "Home / Restaurants management / Menus / Sections Ghanchatna Restaurant Open imp…" at bounding box center [342, 208] width 292 height 359
click at [480, 87] on span "Manage items" at bounding box center [463, 89] width 33 height 16
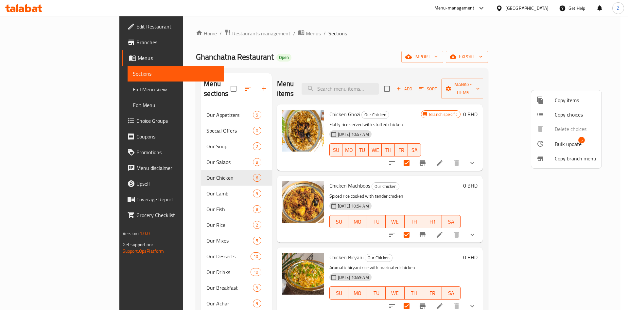
click at [554, 145] on div at bounding box center [546, 144] width 18 height 8
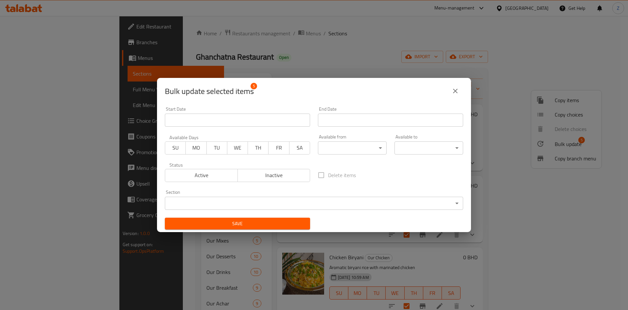
click at [454, 90] on icon "close" at bounding box center [456, 91] width 8 height 8
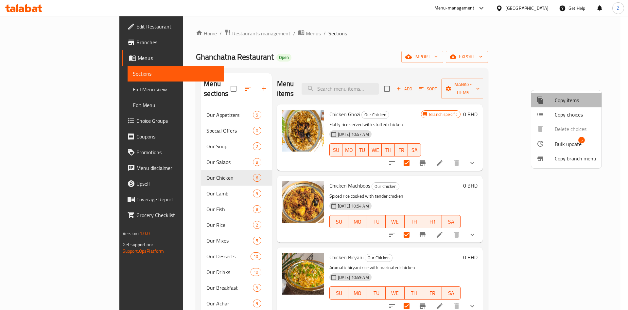
click at [565, 102] on span "Copy items" at bounding box center [576, 100] width 42 height 8
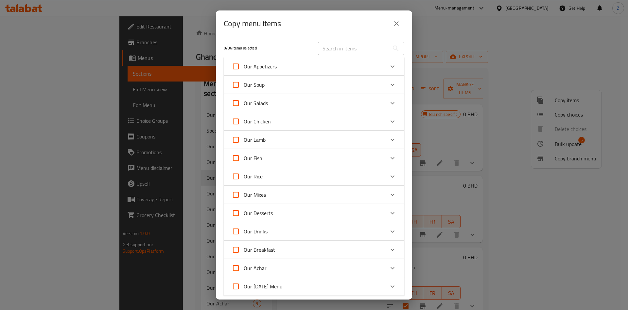
click at [287, 119] on div "Our Chicken" at bounding box center [308, 122] width 153 height 16
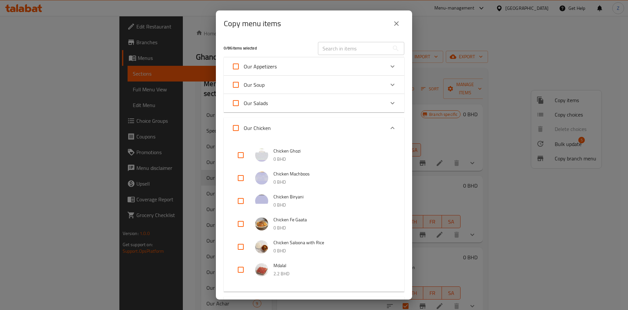
click at [238, 152] on input "checkbox" at bounding box center [241, 155] width 16 height 16
checkbox input "true"
click at [237, 176] on input "checkbox" at bounding box center [241, 178] width 16 height 16
checkbox input "true"
click at [235, 198] on input "checkbox" at bounding box center [241, 201] width 16 height 16
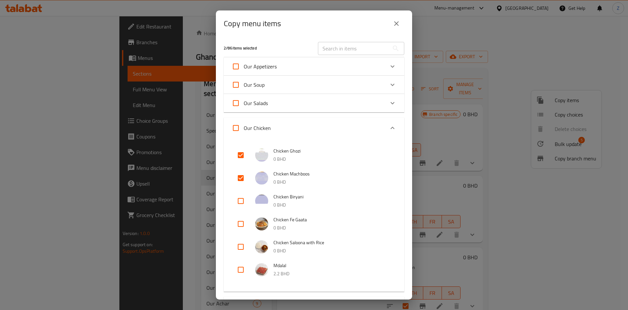
checkbox input "true"
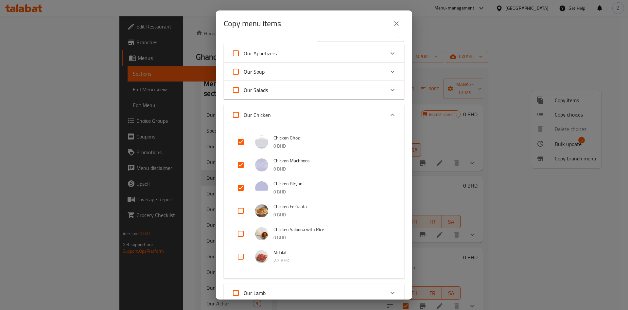
scroll to position [49, 0]
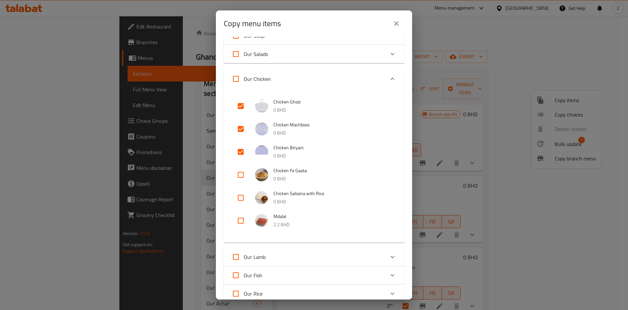
click at [240, 174] on input "checkbox" at bounding box center [241, 175] width 16 height 16
checkbox input "true"
click at [239, 198] on input "checkbox" at bounding box center [241, 198] width 16 height 16
checkbox input "true"
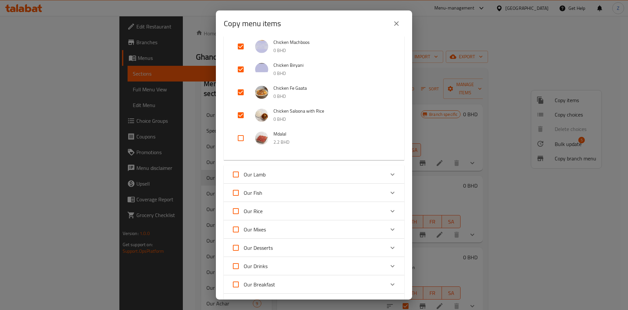
scroll to position [147, 0]
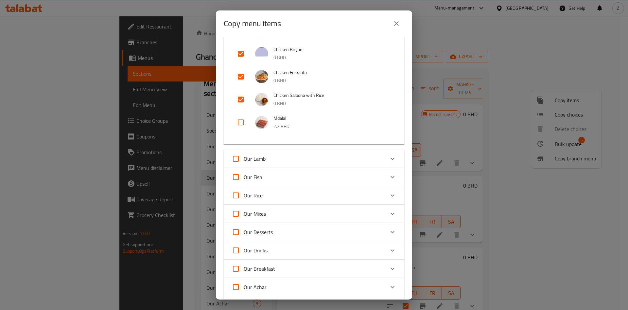
click at [342, 158] on div "Our Lamb" at bounding box center [308, 159] width 153 height 16
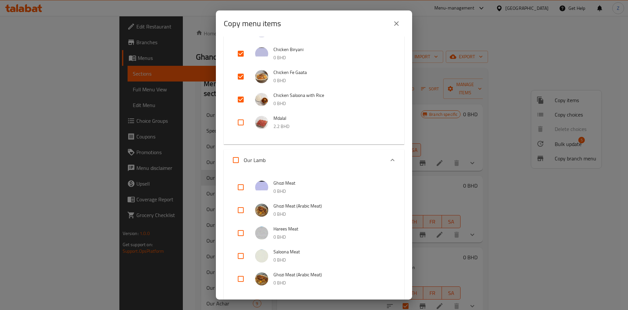
scroll to position [196, 0]
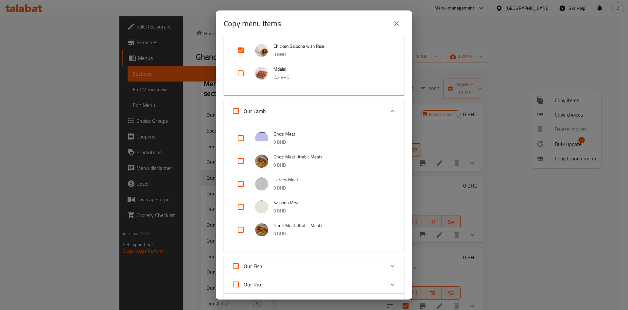
click at [239, 138] on input "checkbox" at bounding box center [241, 138] width 16 height 16
checkbox input "true"
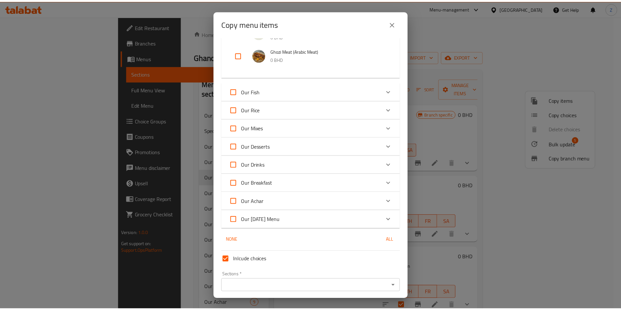
scroll to position [395, 0]
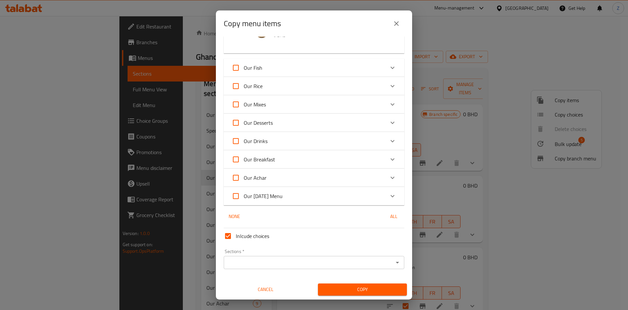
click at [228, 237] on input "Inlcude choices" at bounding box center [228, 236] width 16 height 16
checkbox input "false"
click at [241, 262] on input "Sections   *" at bounding box center [309, 262] width 166 height 9
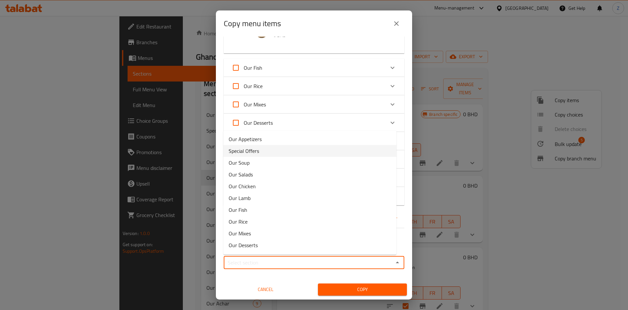
click at [265, 149] on li "Special Offers" at bounding box center [310, 151] width 173 height 12
type input "Special Offers"
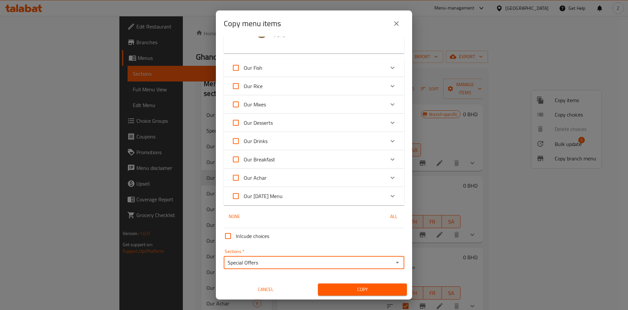
click at [341, 287] on span "Copy" at bounding box center [362, 289] width 79 height 8
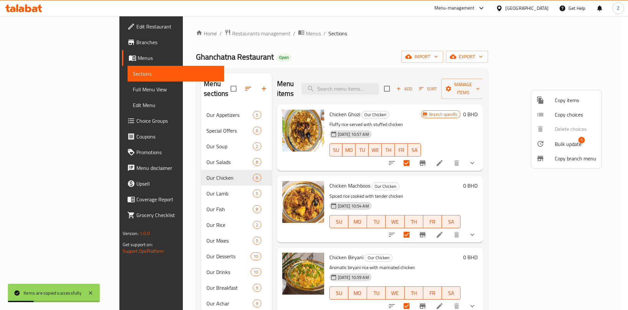
click at [141, 122] on div at bounding box center [314, 155] width 628 height 310
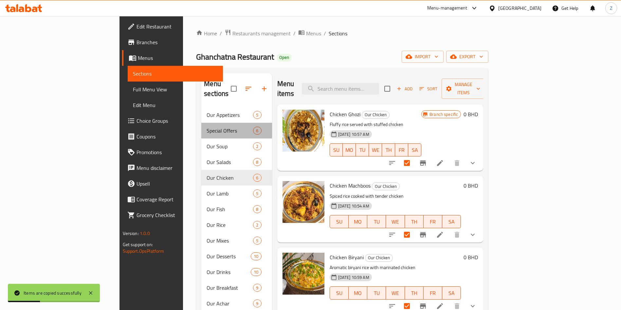
click at [201, 126] on div "Special Offers 6" at bounding box center [236, 131] width 70 height 16
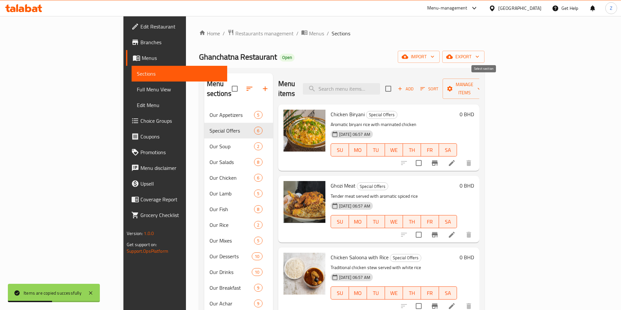
click at [395, 82] on input "checkbox" at bounding box center [388, 89] width 14 height 14
checkbox input "true"
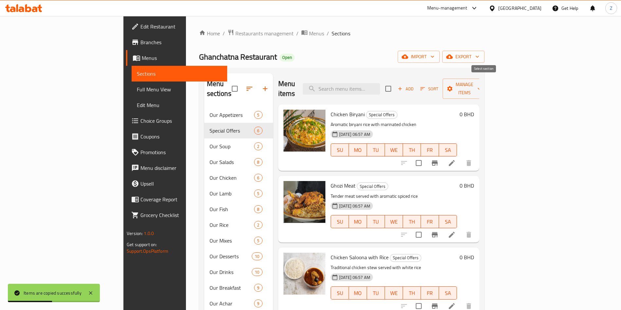
checkbox input "true"
click at [481, 83] on span "Manage items" at bounding box center [464, 89] width 33 height 16
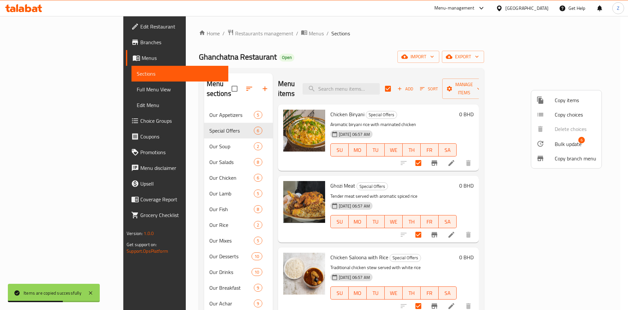
click at [563, 143] on span "Bulk update" at bounding box center [568, 144] width 27 height 8
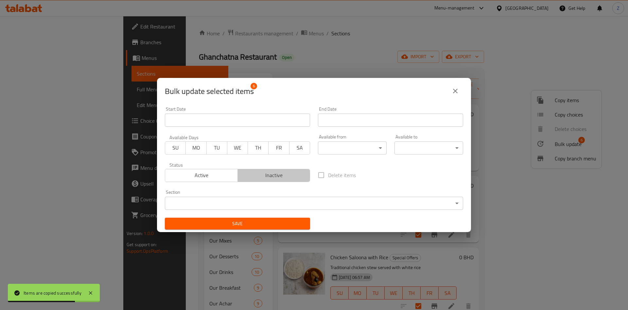
click at [289, 174] on span "Inactive" at bounding box center [274, 175] width 67 height 9
click at [269, 229] on div "Save" at bounding box center [237, 224] width 153 height 20
click at [247, 223] on span "Save" at bounding box center [237, 224] width 135 height 8
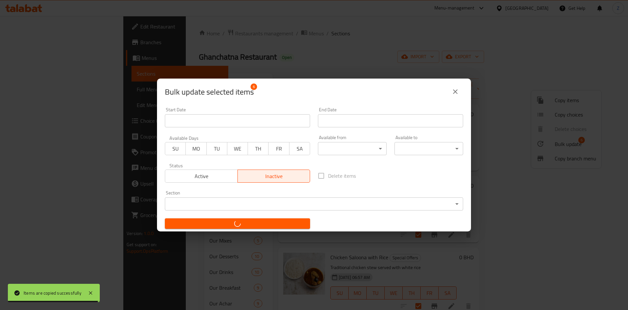
checkbox input "false"
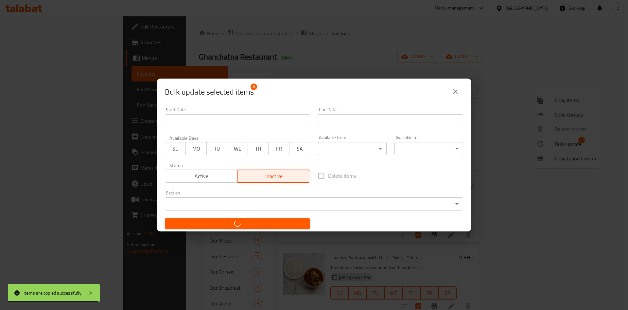
checkbox input "false"
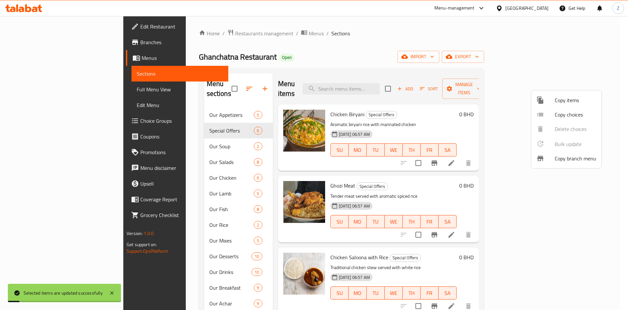
click at [384, 29] on div at bounding box center [314, 155] width 628 height 310
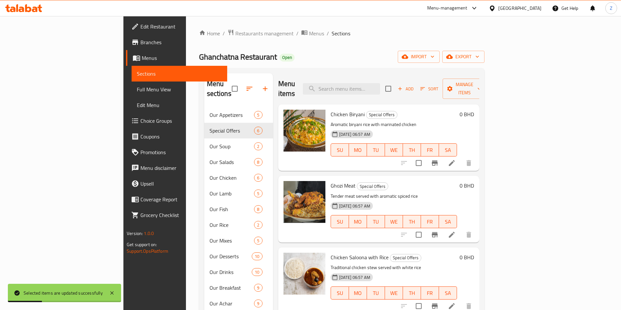
click at [474, 110] on h6 "0 BHD" at bounding box center [466, 114] width 14 height 9
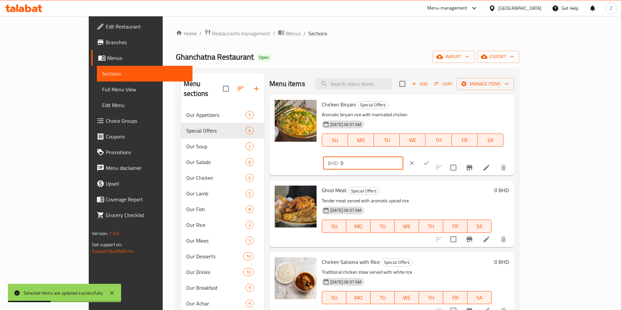
drag, startPoint x: 527, startPoint y: 105, endPoint x: 477, endPoint y: 115, distance: 50.9
click at [443, 156] on div "BHD 0 ​" at bounding box center [383, 163] width 122 height 14
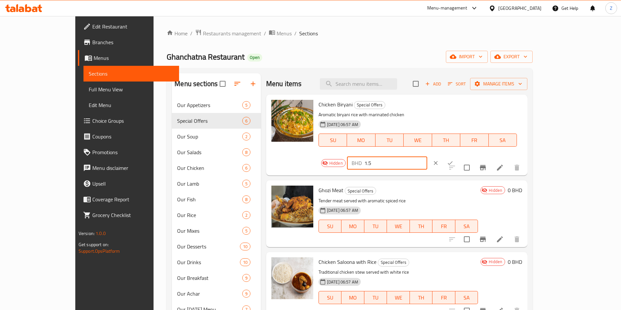
type input "1.5"
click at [453, 160] on icon "ok" at bounding box center [450, 163] width 7 height 7
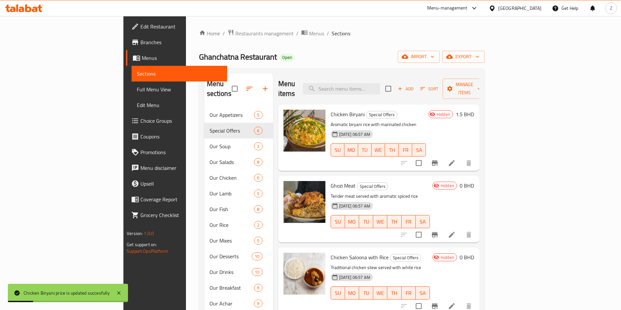
click at [474, 181] on h6 "0 BHD" at bounding box center [466, 185] width 14 height 9
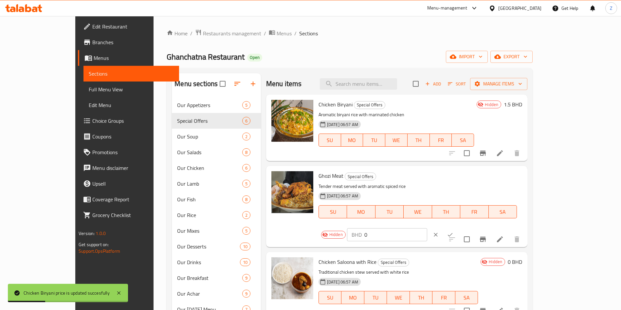
click at [427, 228] on div "BHD 0 ​" at bounding box center [387, 234] width 80 height 13
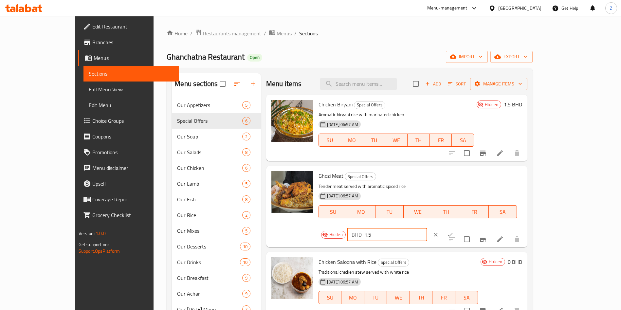
type input "1.5"
click at [453, 231] on icon "ok" at bounding box center [450, 234] width 7 height 7
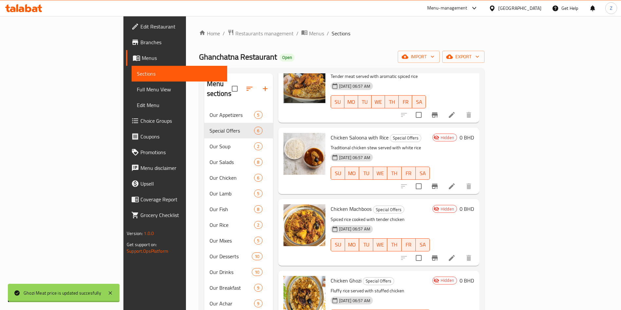
scroll to position [135, 0]
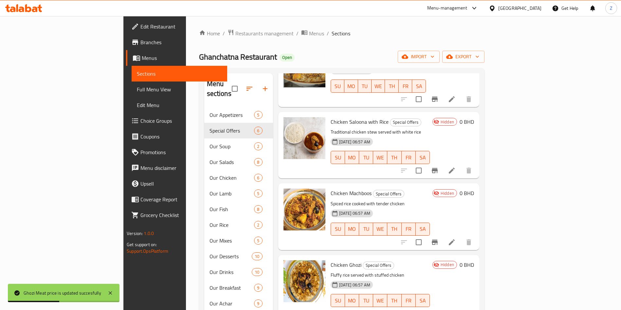
click at [474, 117] on h6 "0 BHD" at bounding box center [466, 121] width 14 height 9
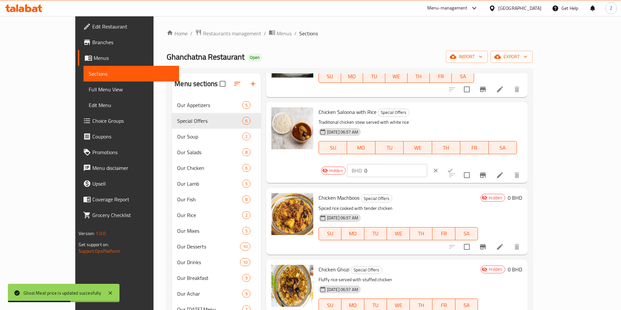
click at [427, 164] on input "0" at bounding box center [395, 170] width 63 height 13
paste input "1.5"
type input "1.5"
click at [453, 167] on icon "ok" at bounding box center [450, 170] width 7 height 7
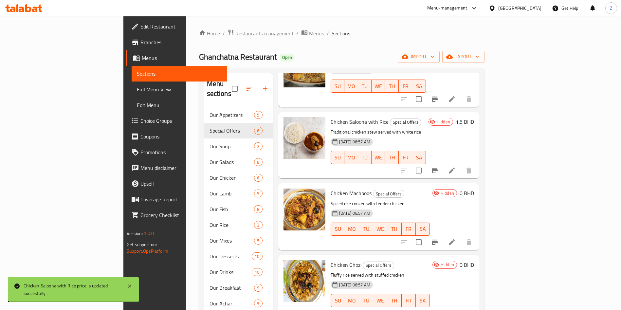
click at [474, 189] on div "Hidden 0 BHD" at bounding box center [452, 193] width 44 height 9
click at [456, 238] on icon at bounding box center [452, 242] width 8 height 8
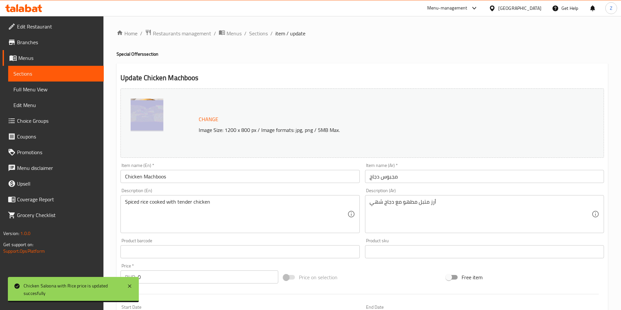
click at [256, 36] on span "Sections" at bounding box center [258, 33] width 19 height 8
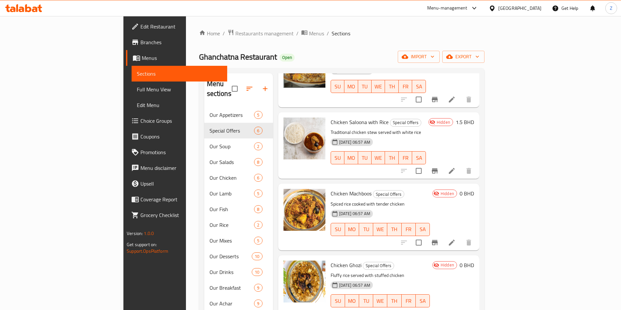
scroll to position [135, 0]
click at [474, 189] on h6 "0 BHD" at bounding box center [466, 193] width 14 height 9
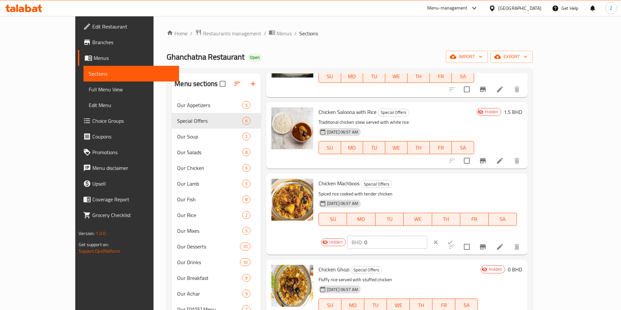
click at [427, 236] on input "0" at bounding box center [395, 242] width 63 height 13
paste input "1.5"
type input "1.5"
click at [453, 239] on icon "ok" at bounding box center [450, 242] width 7 height 7
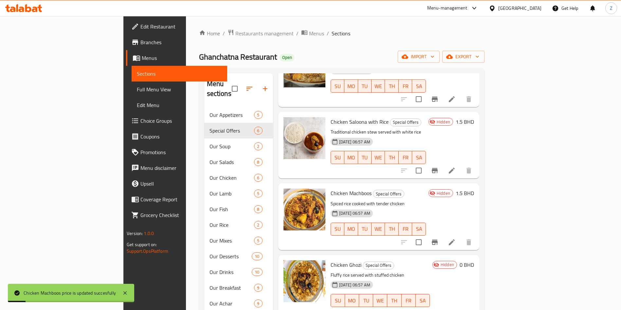
click at [474, 260] on h6 "0 BHD" at bounding box center [466, 264] width 14 height 9
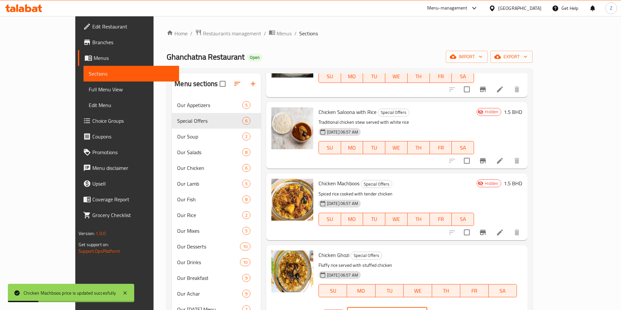
click at [427, 307] on input "0" at bounding box center [395, 313] width 63 height 13
paste input "1.5"
type input "1.5"
click at [453, 310] on icon "ok" at bounding box center [450, 314] width 5 height 4
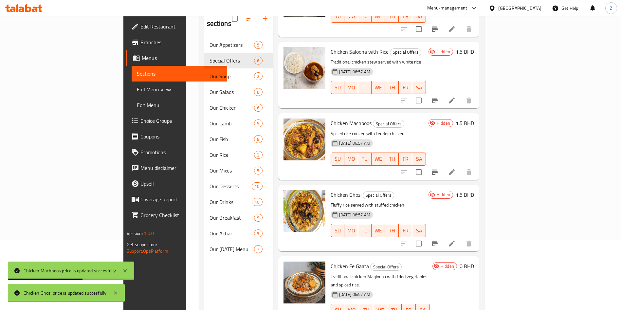
scroll to position [92, 0]
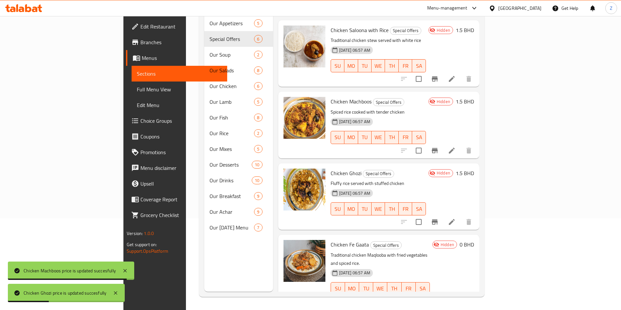
click at [474, 240] on h6 "0 BHD" at bounding box center [466, 244] width 14 height 9
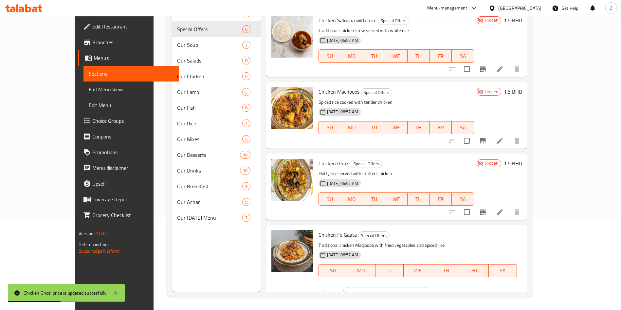
click at [427, 287] on input "0" at bounding box center [395, 293] width 63 height 13
paste input "1.5"
type input "1.5"
click at [457, 286] on button "ok" at bounding box center [450, 293] width 14 height 14
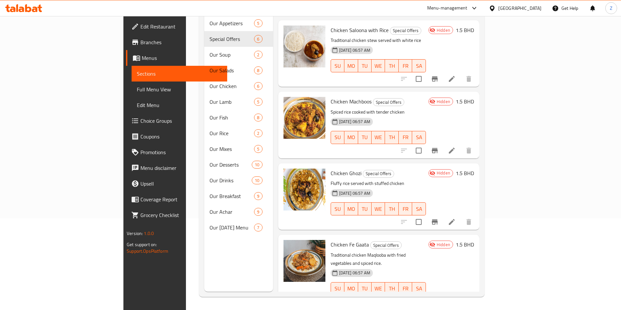
click at [426, 108] on p "Spiced rice cooked with tender chicken" at bounding box center [378, 112] width 95 height 8
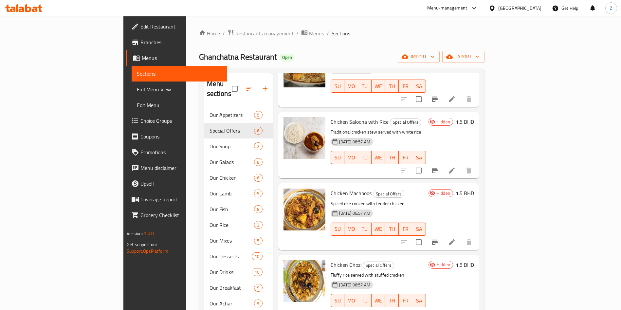
scroll to position [0, 0]
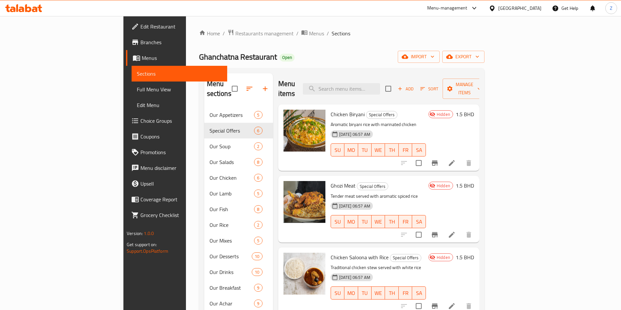
click at [474, 181] on h6 "1.5 BHD" at bounding box center [465, 185] width 18 height 9
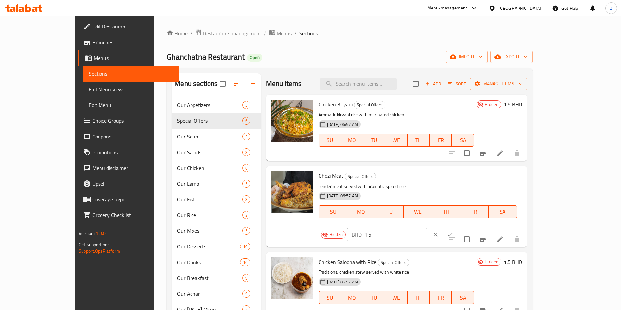
drag, startPoint x: 474, startPoint y: 188, endPoint x: 461, endPoint y: 191, distance: 13.9
click at [461, 227] on div "Hidden BHD 1.5 ​" at bounding box center [392, 234] width 149 height 14
type input "2"
click at [457, 227] on button "ok" at bounding box center [450, 234] width 14 height 14
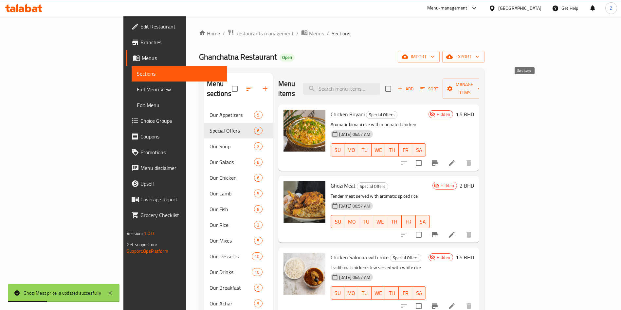
click at [438, 85] on span "Sort" at bounding box center [429, 89] width 18 height 8
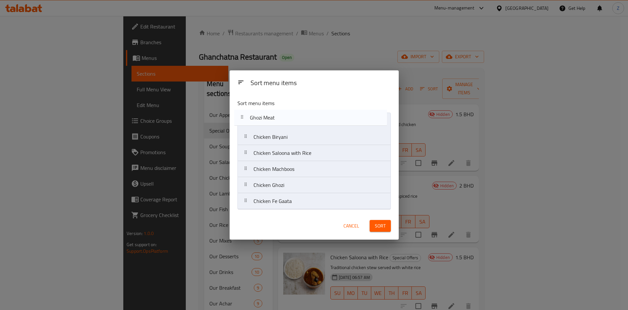
drag, startPoint x: 276, startPoint y: 141, endPoint x: 272, endPoint y: 119, distance: 21.6
click at [272, 119] on nav "Chicken Biryani Ghozi Meat Chicken Saloona with Rice Chicken Machboos Chicken G…" at bounding box center [314, 161] width 153 height 97
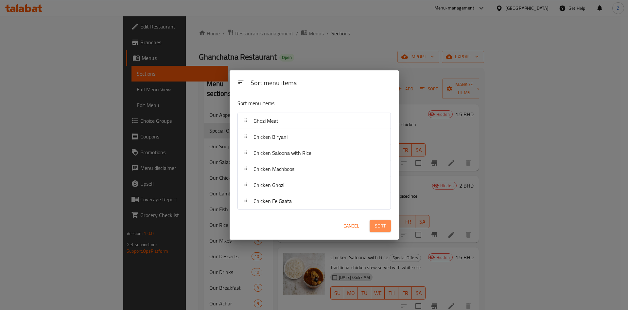
click at [380, 222] on span "Sort" at bounding box center [380, 226] width 11 height 8
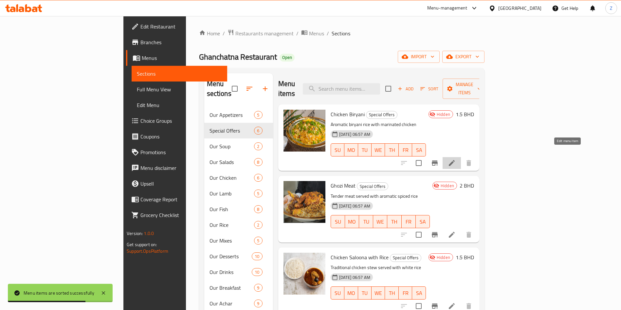
click at [456, 159] on icon at bounding box center [452, 163] width 8 height 8
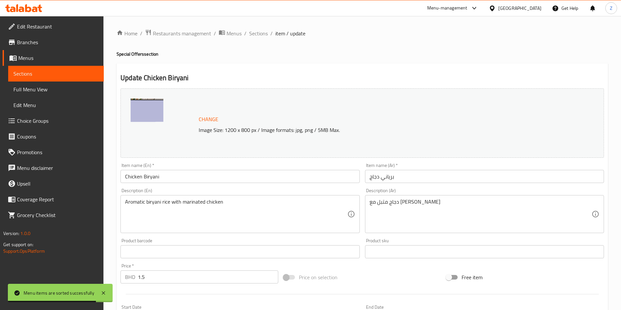
click at [206, 169] on div "Item name (En)   * Chicken Biryani Item name (En) *" at bounding box center [239, 173] width 239 height 20
drag, startPoint x: 238, startPoint y: 168, endPoint x: 250, endPoint y: 173, distance: 13.8
click at [238, 167] on div "Item name (En)   * Chicken Biryani Item name (En) *" at bounding box center [239, 173] width 239 height 20
click at [259, 177] on input "Chicken Biryani" at bounding box center [239, 176] width 239 height 13
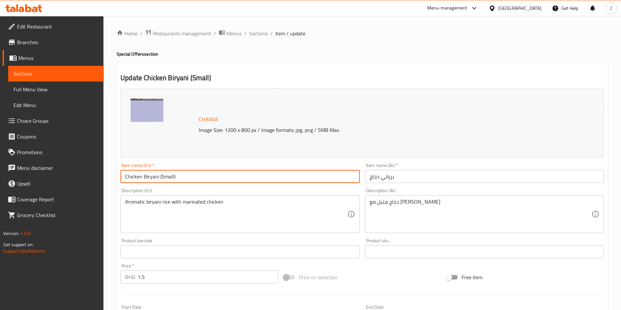
click at [243, 173] on input "Chicken Biryani (Small)" at bounding box center [239, 176] width 239 height 13
type input "Chicken Biryani (Small)"
click at [418, 164] on div "Item name (Ar)   * برياني دجاج Item name (Ar) *" at bounding box center [484, 173] width 239 height 20
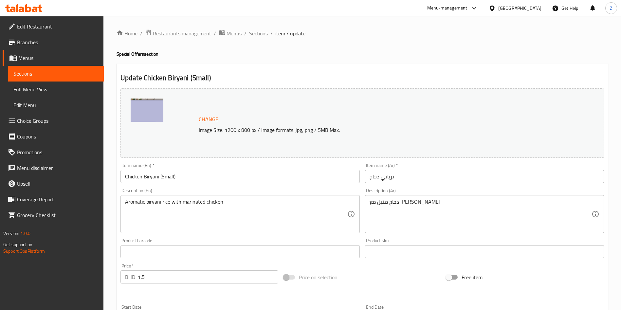
click at [417, 173] on input "برياني دجاج" at bounding box center [484, 176] width 239 height 13
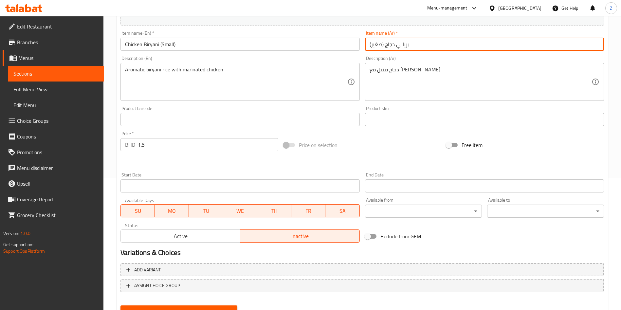
scroll to position [162, 0]
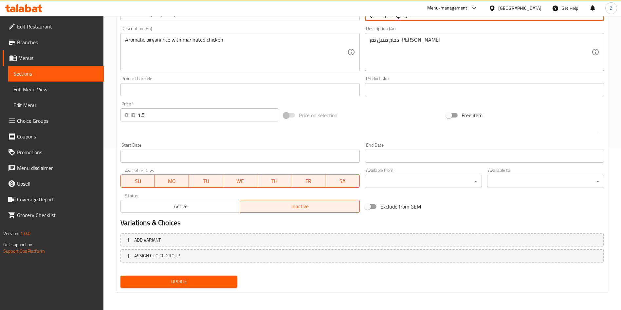
type input "برياني دجاج (صغير)"
click at [201, 283] on span "Update" at bounding box center [179, 282] width 106 height 8
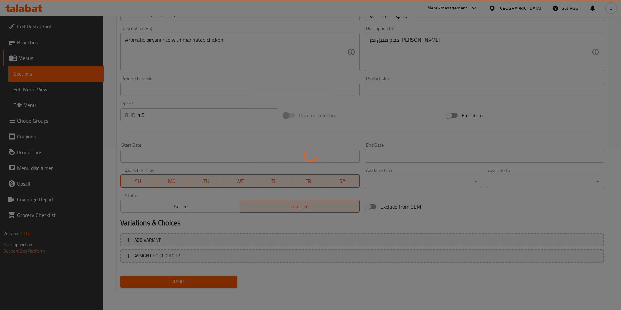
scroll to position [0, 0]
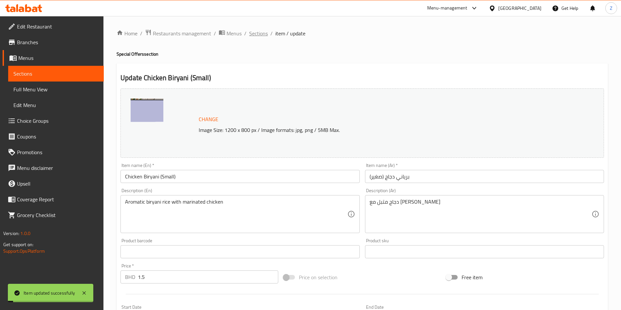
click at [259, 37] on span "Sections" at bounding box center [258, 33] width 19 height 8
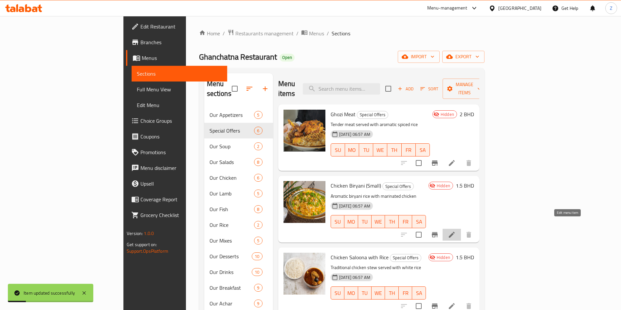
click at [456, 231] on icon at bounding box center [452, 235] width 8 height 8
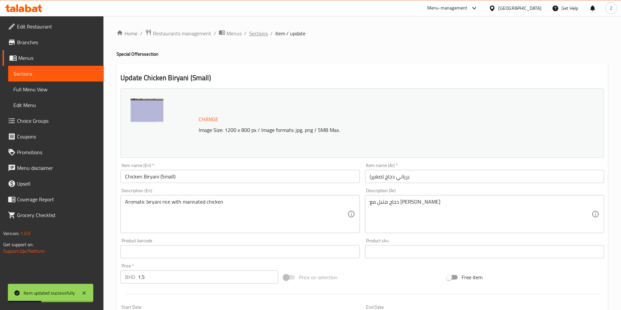
click at [260, 30] on span "Sections" at bounding box center [258, 33] width 19 height 8
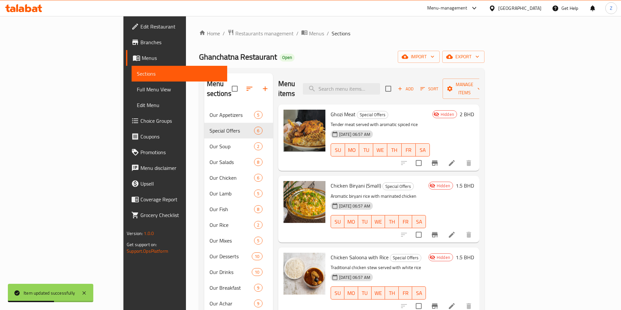
click at [455, 160] on icon at bounding box center [452, 163] width 6 height 6
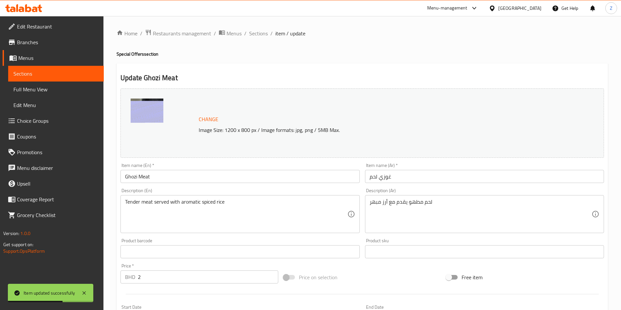
click at [196, 178] on input "Ghozi Meat" at bounding box center [239, 176] width 239 height 13
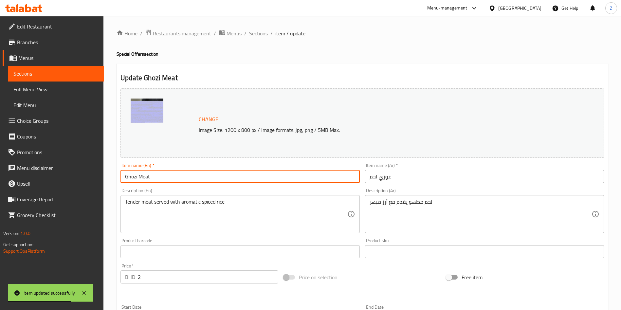
paste input "(Small)"
type input "Ghozi Meat (Small)"
click at [430, 173] on input "غوزي لحم" at bounding box center [484, 176] width 239 height 13
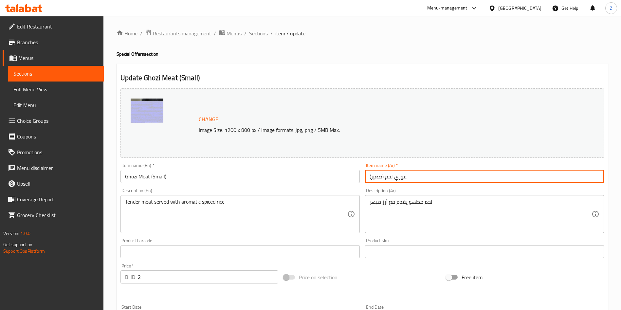
type input "غوزي لحم (صغير)"
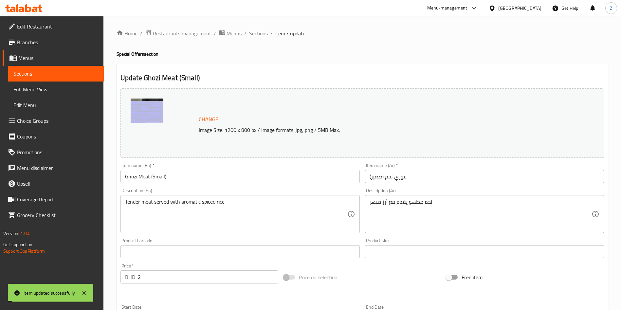
click at [249, 34] on span "Sections" at bounding box center [258, 33] width 19 height 8
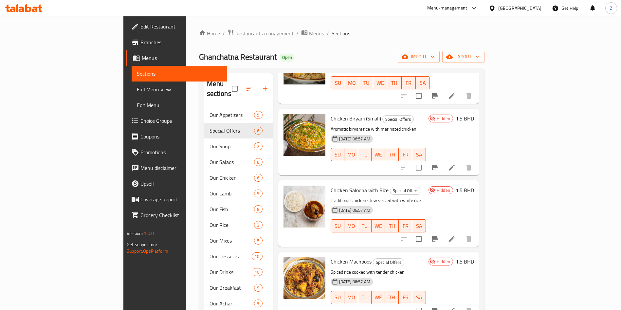
scroll to position [98, 0]
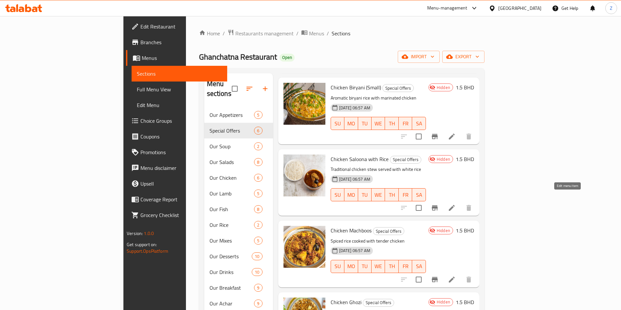
click at [455, 205] on icon at bounding box center [452, 208] width 6 height 6
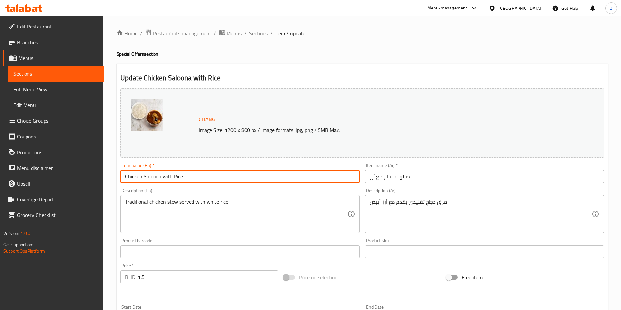
click at [225, 174] on input "Chicken Saloona with Rice" at bounding box center [239, 176] width 239 height 13
paste input "(Small)"
type input "Chicken Saloona with Rice (Small)"
click at [476, 177] on input "صالونة دجاج مع أرز" at bounding box center [484, 176] width 239 height 13
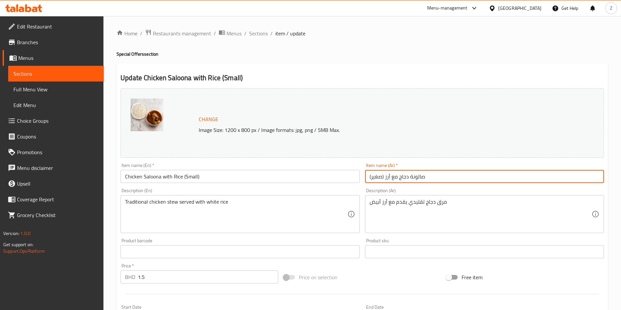
type input "صالونة دجاج مع أرز (صغير)"
click at [261, 31] on span "Sections" at bounding box center [258, 33] width 19 height 8
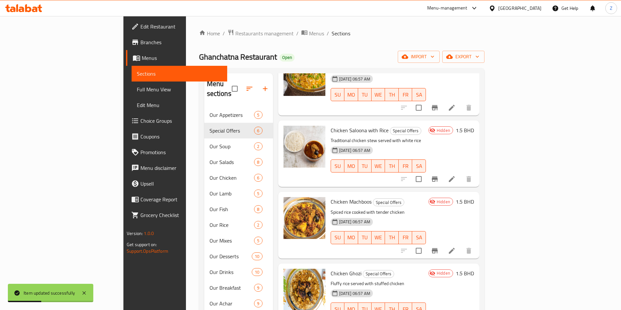
scroll to position [135, 0]
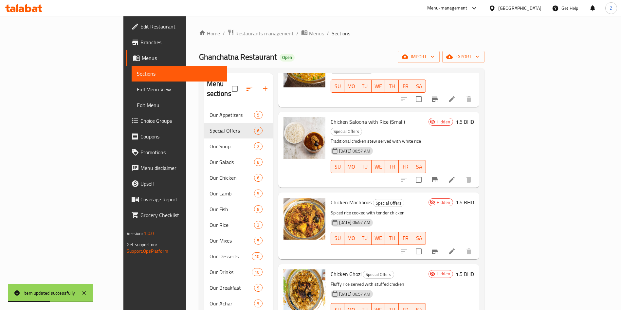
click at [455, 248] on icon at bounding box center [452, 251] width 6 height 6
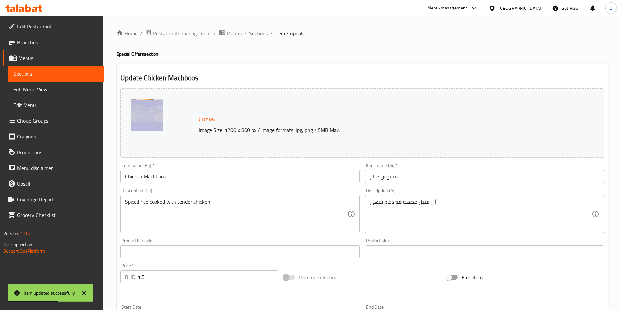
click at [220, 175] on input "Chicken Machboos" at bounding box center [239, 176] width 239 height 13
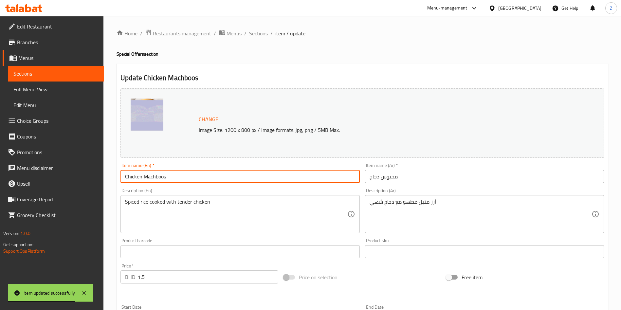
paste input "(Small)"
type input "Chicken Machboos (Small)"
click at [458, 172] on input "مجبوس دجاج" at bounding box center [484, 176] width 239 height 13
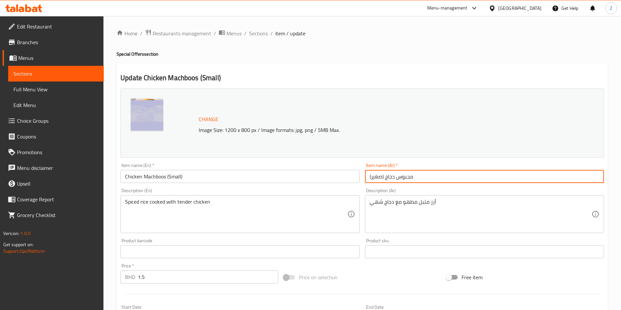
type input "مجبوس دجاج (صغير)"
click at [257, 34] on span "Sections" at bounding box center [258, 33] width 19 height 8
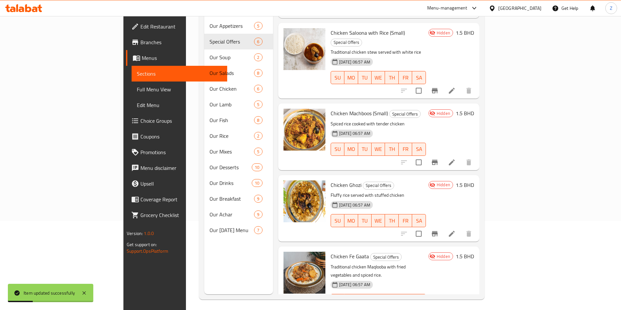
scroll to position [92, 0]
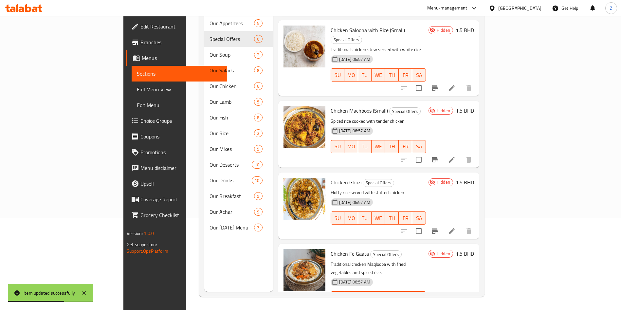
click at [461, 305] on li at bounding box center [451, 311] width 18 height 12
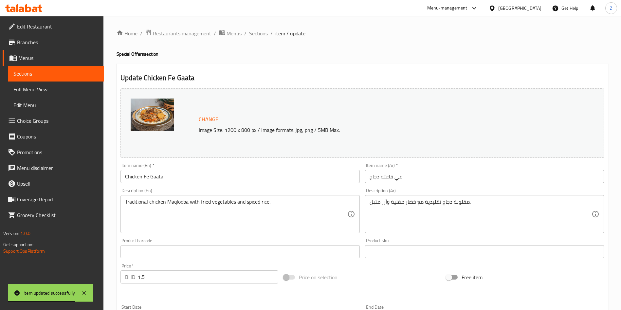
click at [195, 180] on input "Chicken Fe Gaata" at bounding box center [239, 176] width 239 height 13
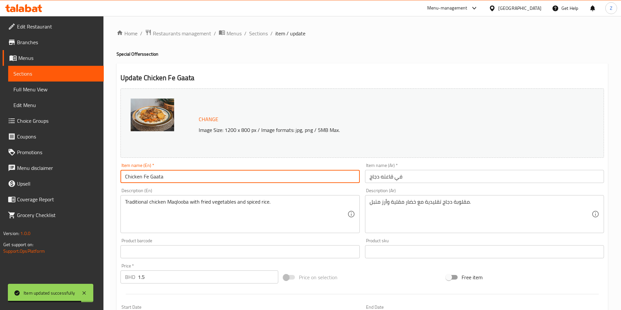
paste input "(Small)"
type input "Chicken Fe Gaata (Small)"
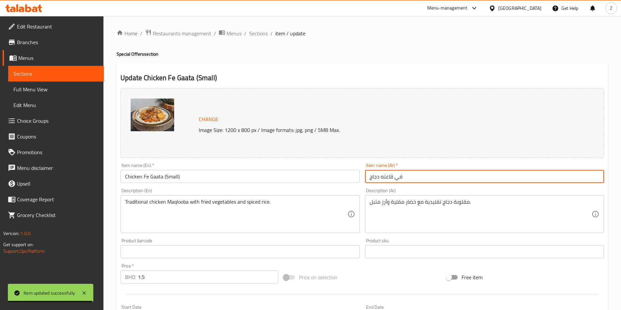
click at [445, 177] on input "في قاعته دجاج" at bounding box center [484, 176] width 239 height 13
type input "في قاعته دجاج (صغير)"
click at [252, 33] on span "Sections" at bounding box center [258, 33] width 19 height 8
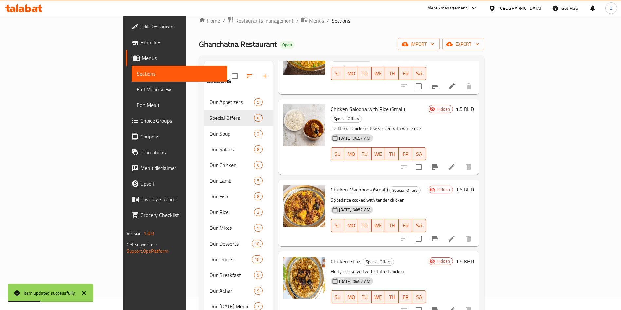
scroll to position [92, 0]
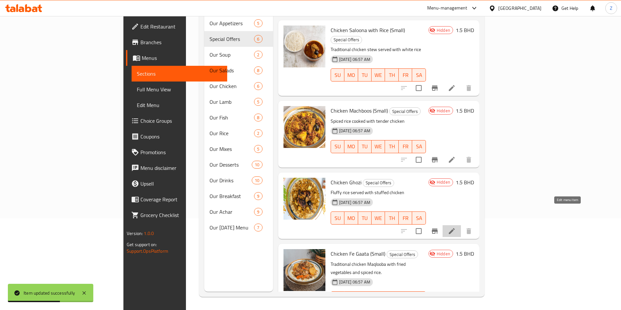
click at [456, 227] on icon at bounding box center [452, 231] width 8 height 8
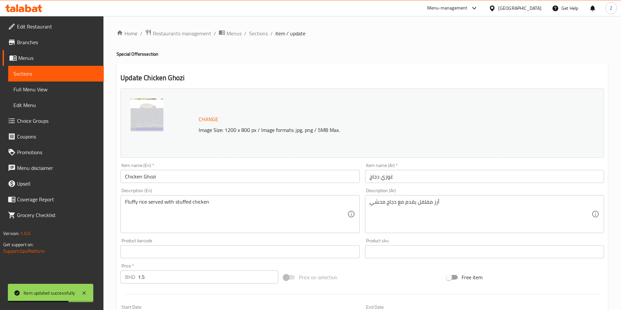
click at [217, 169] on div "Item name (En)   * Chicken Ghozi Item name (En) *" at bounding box center [239, 173] width 239 height 20
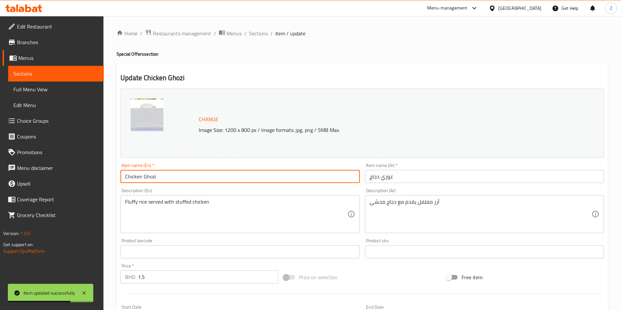
click at [222, 177] on input "Chicken Ghozi" at bounding box center [239, 176] width 239 height 13
paste input "(Small)"
type input "Chicken Ghozi (Small)"
click at [473, 177] on input "غوزي دجاج" at bounding box center [484, 176] width 239 height 13
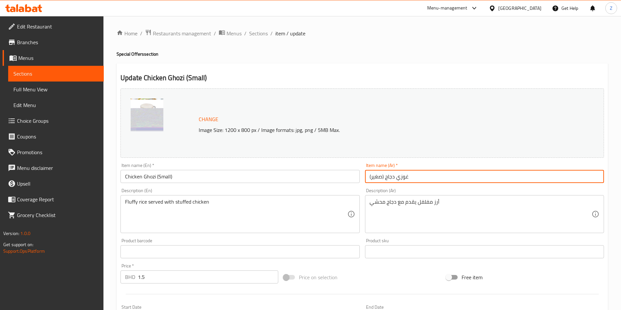
type input "غوزي دجاج (صغير)"
click at [258, 31] on span "Sections" at bounding box center [258, 33] width 19 height 8
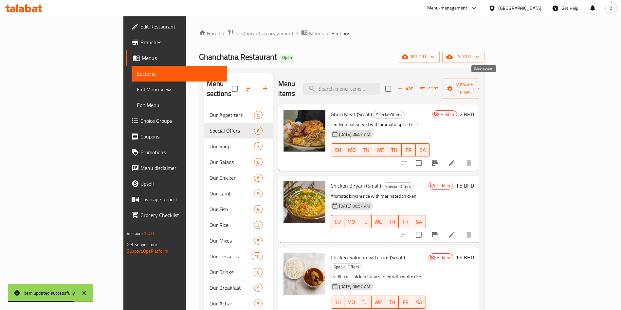
click at [395, 82] on input "checkbox" at bounding box center [388, 89] width 14 height 14
checkbox input "true"
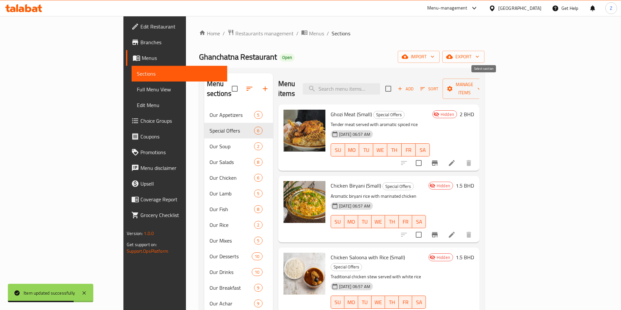
checkbox input "true"
click at [486, 79] on div "Add Sort Manage items" at bounding box center [435, 89] width 101 height 20
click at [481, 82] on span "Manage items" at bounding box center [464, 89] width 33 height 16
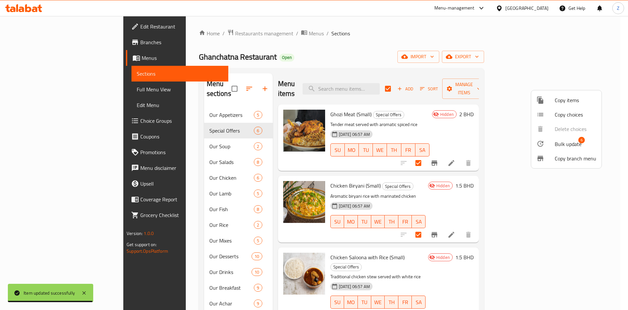
click at [567, 143] on span "Bulk update" at bounding box center [568, 144] width 27 height 8
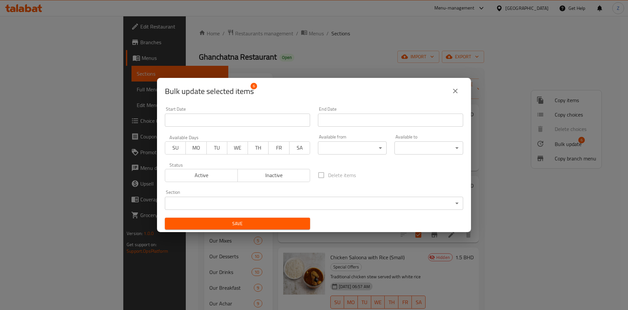
drag, startPoint x: 214, startPoint y: 171, endPoint x: 228, endPoint y: 215, distance: 46.4
click at [214, 171] on span "Active" at bounding box center [201, 175] width 67 height 9
click at [227, 223] on span "Save" at bounding box center [237, 224] width 135 height 8
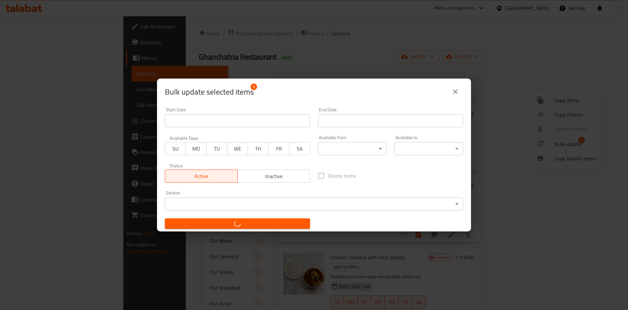
checkbox input "false"
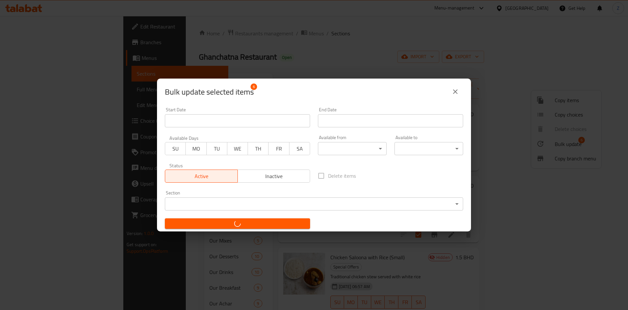
checkbox input "false"
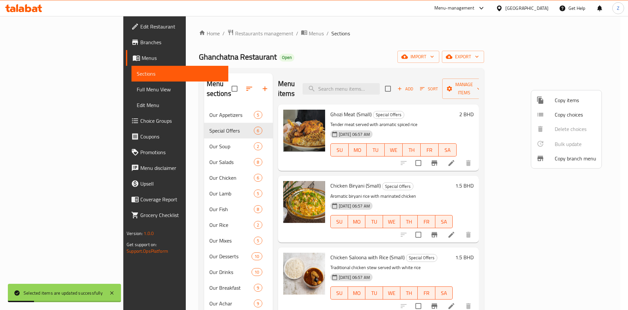
click at [219, 85] on div at bounding box center [314, 155] width 628 height 310
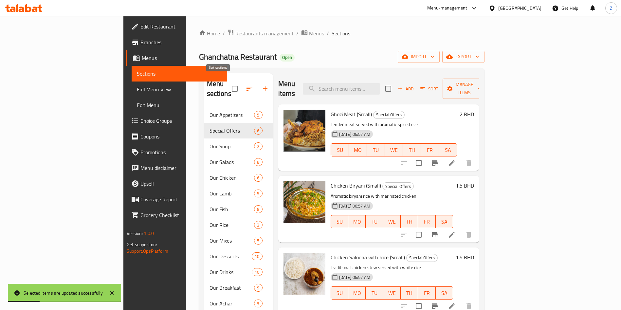
click at [245, 85] on icon "button" at bounding box center [249, 89] width 8 height 8
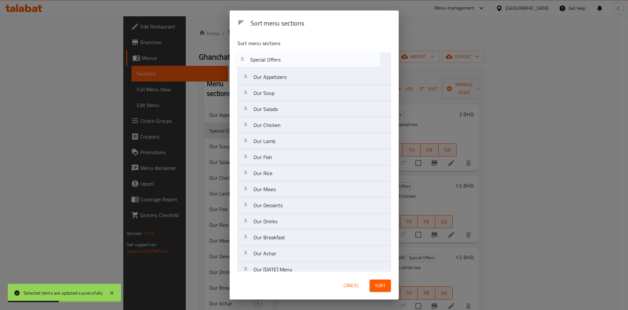
drag, startPoint x: 286, startPoint y: 81, endPoint x: 283, endPoint y: 60, distance: 22.2
click at [282, 60] on nav "Our Appetizers Special Offers Our Soup Our Salads Our Chicken Our Lamb Our Fish…" at bounding box center [314, 165] width 153 height 225
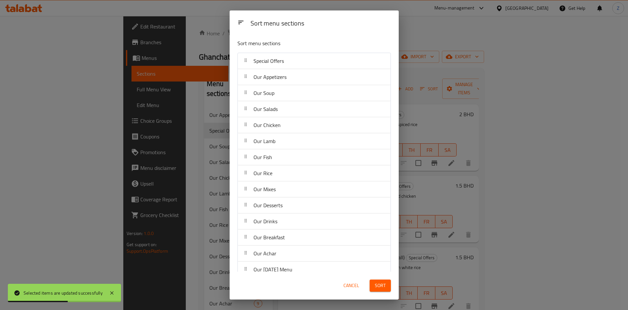
click at [382, 286] on span "Sort" at bounding box center [380, 285] width 11 height 8
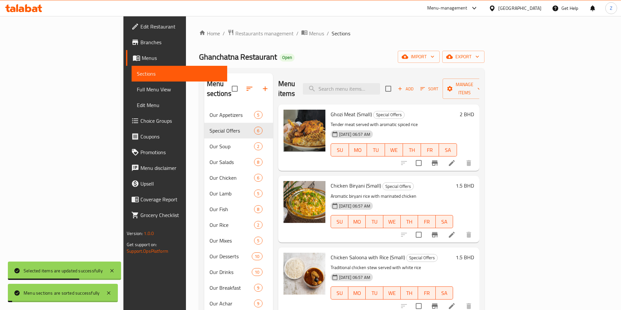
click at [455, 35] on ol "Home / Restaurants management / Menus / Sections" at bounding box center [341, 33] width 285 height 9
